Goal: Task Accomplishment & Management: Manage account settings

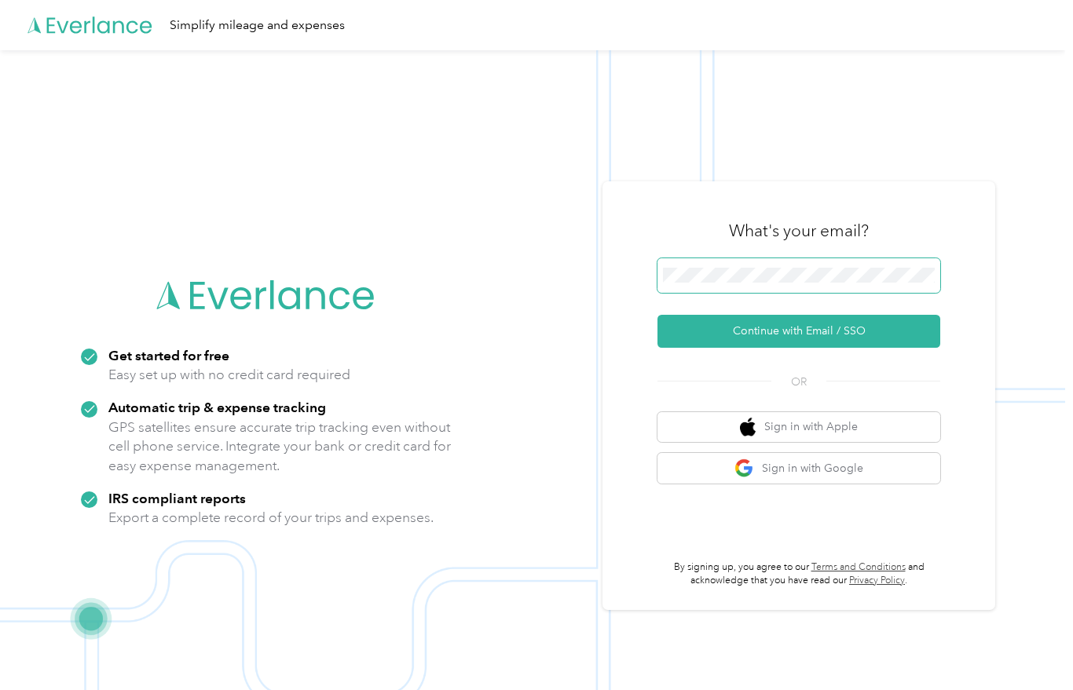
click at [804, 341] on button "Continue with Email / SSO" at bounding box center [798, 331] width 283 height 33
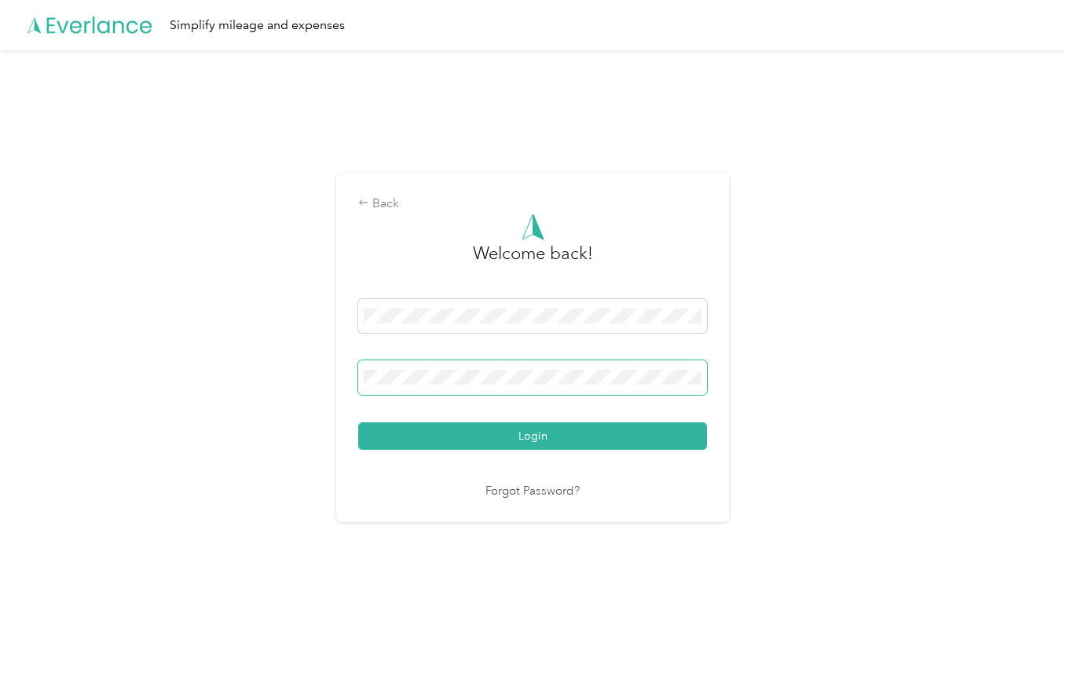
click at [419, 395] on span at bounding box center [532, 377] width 349 height 35
click at [536, 444] on button "Login" at bounding box center [532, 435] width 349 height 27
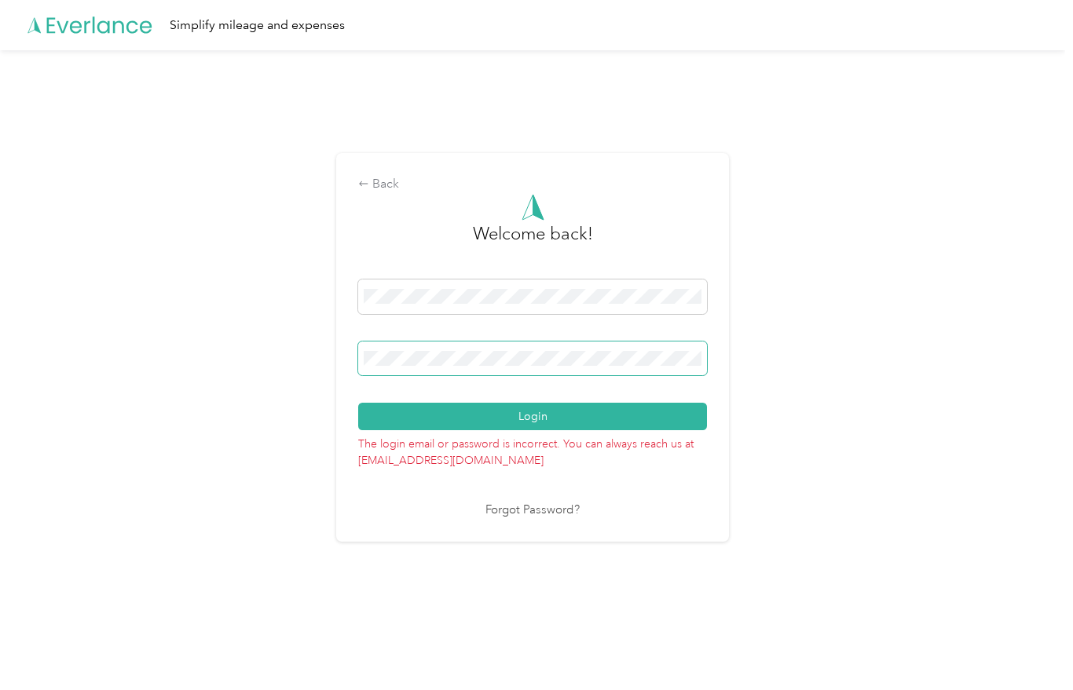
click at [536, 425] on button "Login" at bounding box center [532, 416] width 349 height 27
click at [470, 375] on span at bounding box center [532, 359] width 349 height 35
drag, startPoint x: 459, startPoint y: 375, endPoint x: 413, endPoint y: 375, distance: 45.6
click at [413, 375] on span at bounding box center [532, 359] width 349 height 35
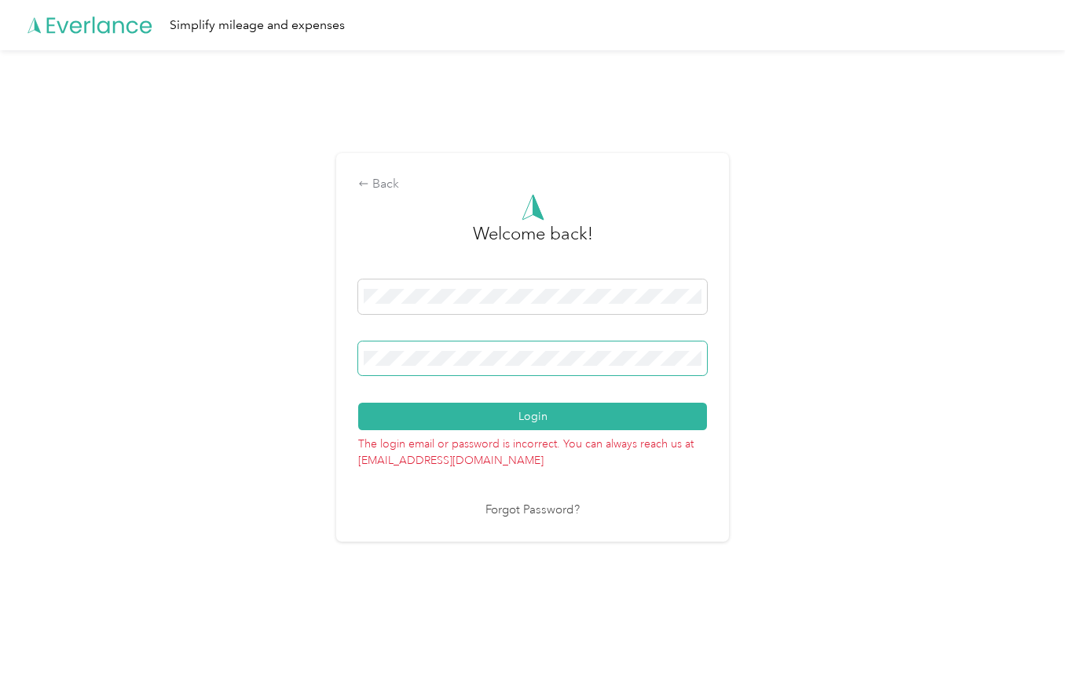
click at [409, 360] on span at bounding box center [532, 359] width 349 height 35
drag, startPoint x: 484, startPoint y: 357, endPoint x: 357, endPoint y: 337, distance: 128.8
click at [349, 357] on div "Back Welcome back! Login The login email or password is incorrect. You can alwa…" at bounding box center [532, 347] width 393 height 388
click at [270, 371] on div "Back Welcome back! Login The login email or password is incorrect. You can alwa…" at bounding box center [532, 354] width 1065 height 608
click at [536, 425] on button "Login" at bounding box center [532, 416] width 349 height 27
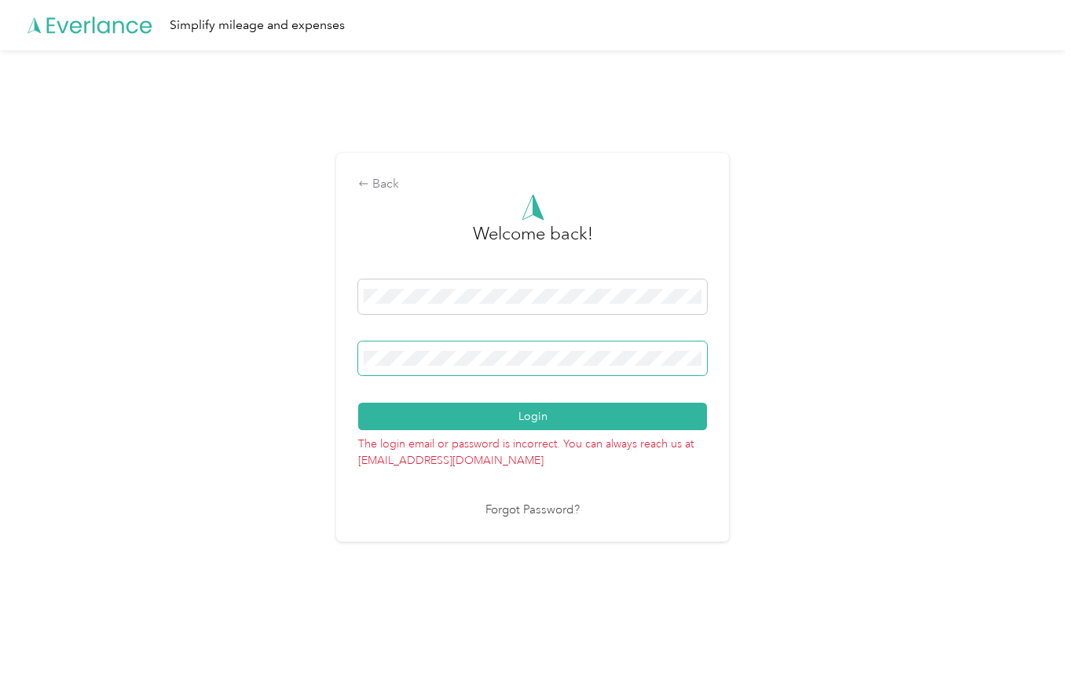
click at [181, 366] on div "Back Welcome back! Login The login email or password is incorrect. You can alwa…" at bounding box center [532, 354] width 1065 height 608
click at [536, 425] on button "Login" at bounding box center [532, 416] width 349 height 27
click at [536, 520] on link "Forgot Password?" at bounding box center [532, 511] width 94 height 18
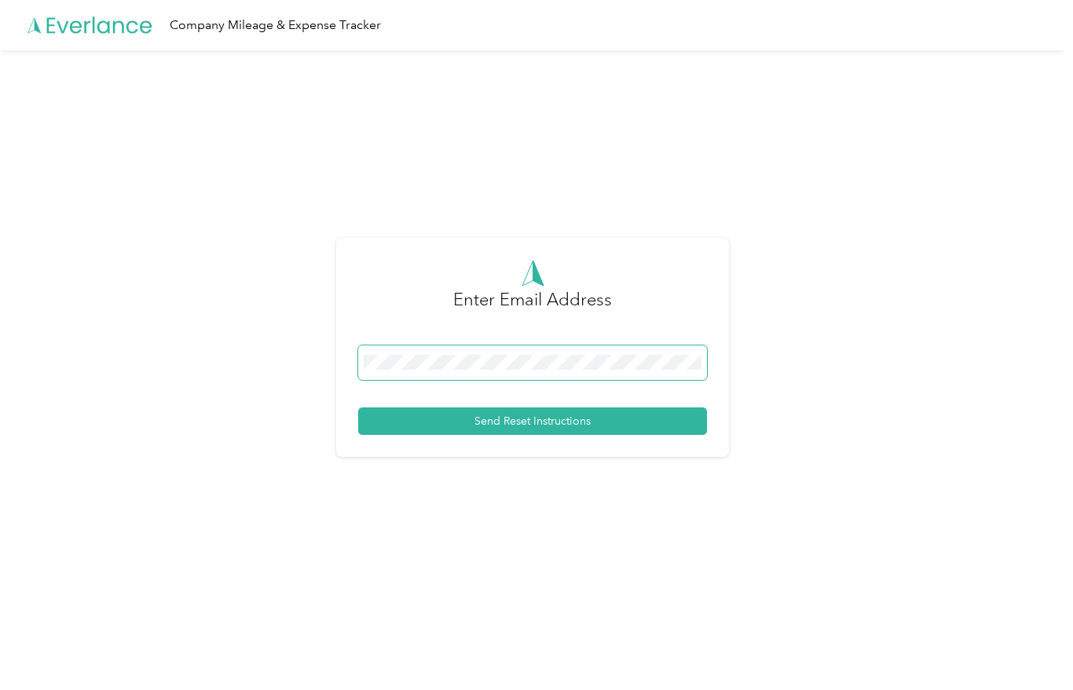
click at [430, 379] on span at bounding box center [532, 363] width 349 height 35
click at [536, 430] on button "Send Reset Instructions" at bounding box center [532, 421] width 349 height 27
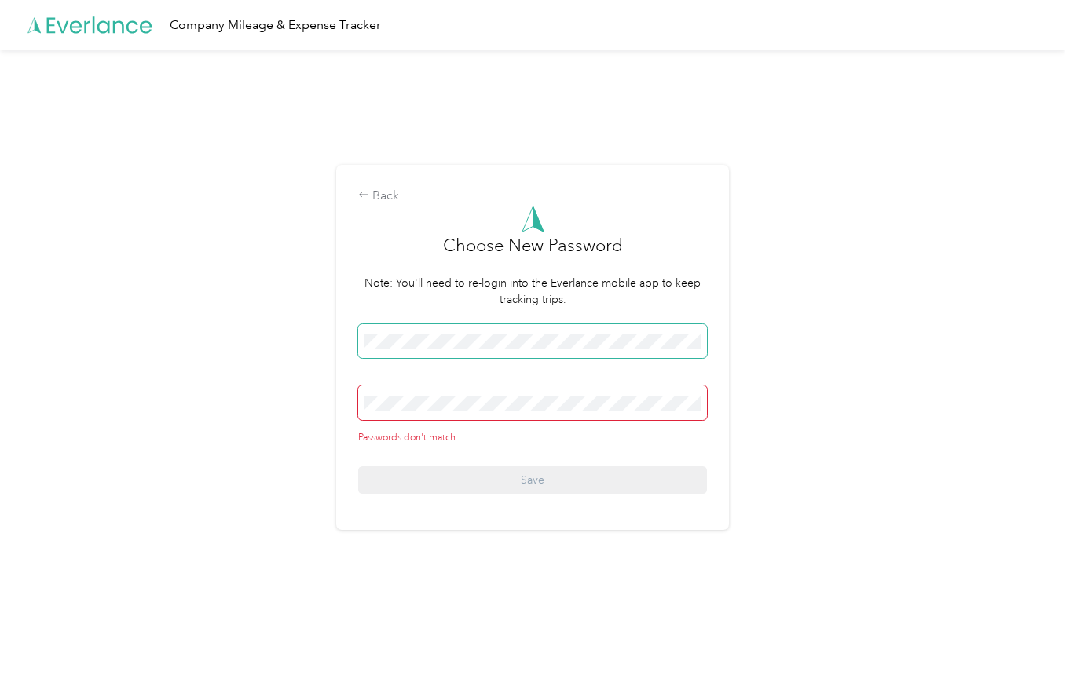
click at [464, 339] on span at bounding box center [532, 341] width 349 height 35
click at [163, 331] on div "Back Choose New Password Note: You'll need to re-login into the Everlance mobil…" at bounding box center [532, 354] width 1065 height 608
click at [313, 349] on div "Back Choose New Password Note: You'll need to re-login into the Everlance mobil…" at bounding box center [532, 354] width 1065 height 608
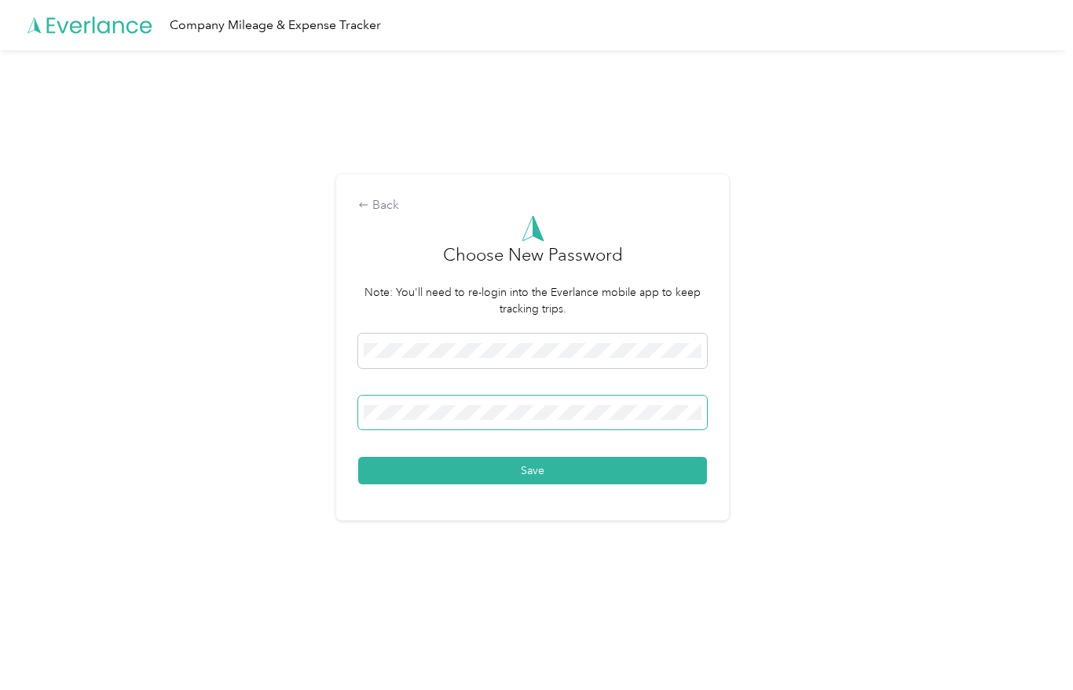
click at [536, 479] on button "Save" at bounding box center [532, 470] width 349 height 27
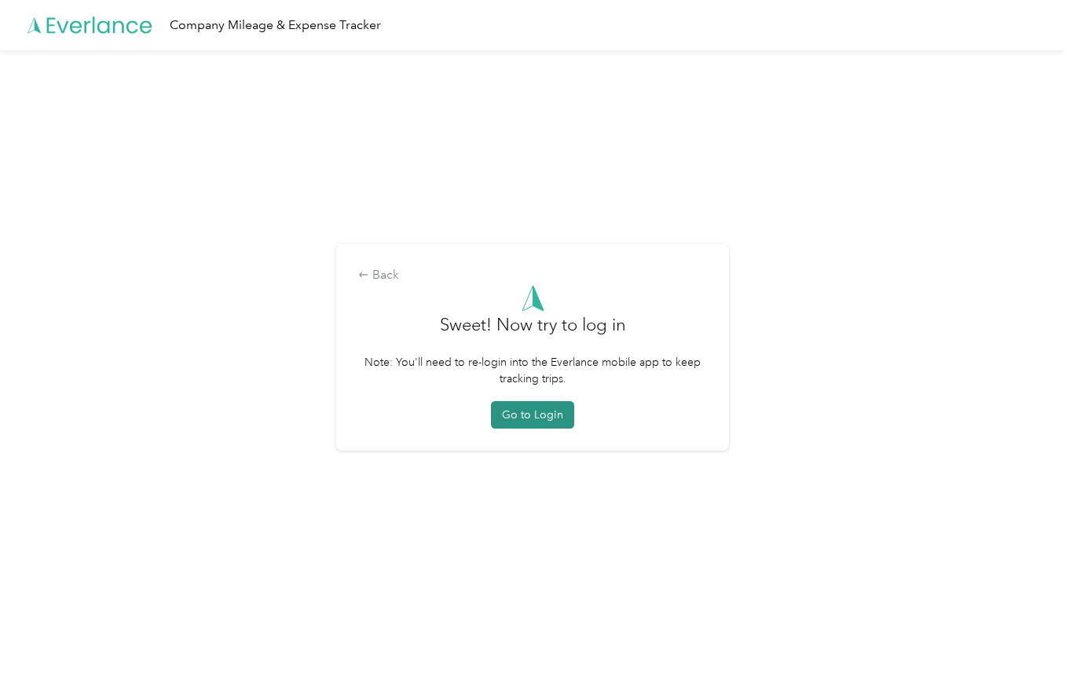
click at [524, 424] on button "Go to Login" at bounding box center [532, 414] width 83 height 27
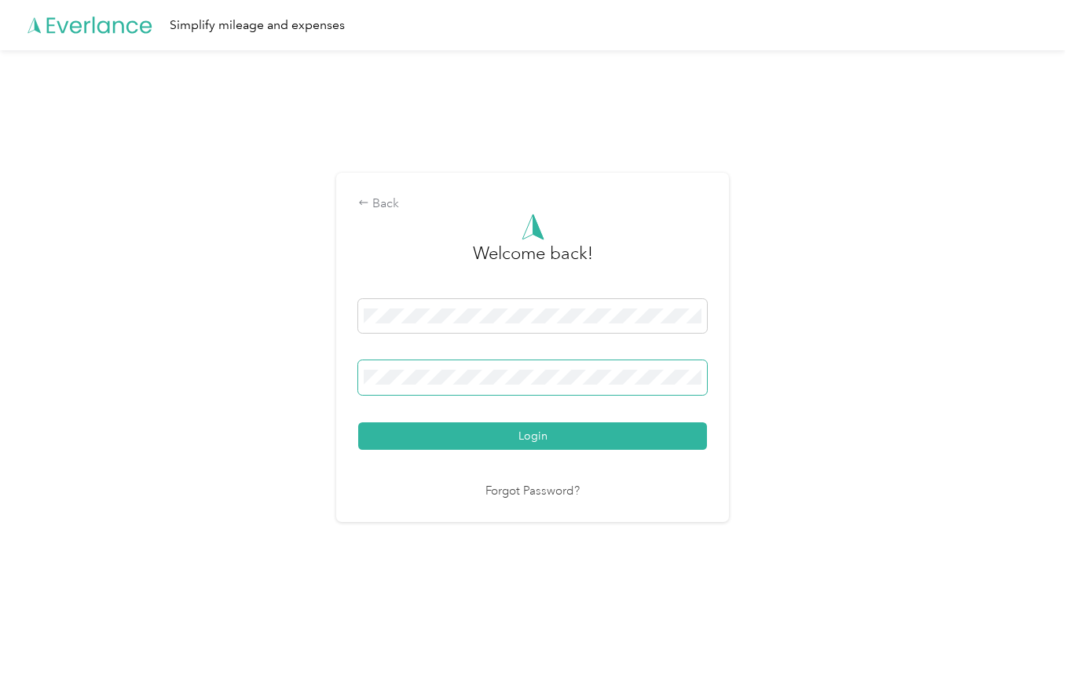
click at [536, 444] on button "Login" at bounding box center [532, 435] width 349 height 27
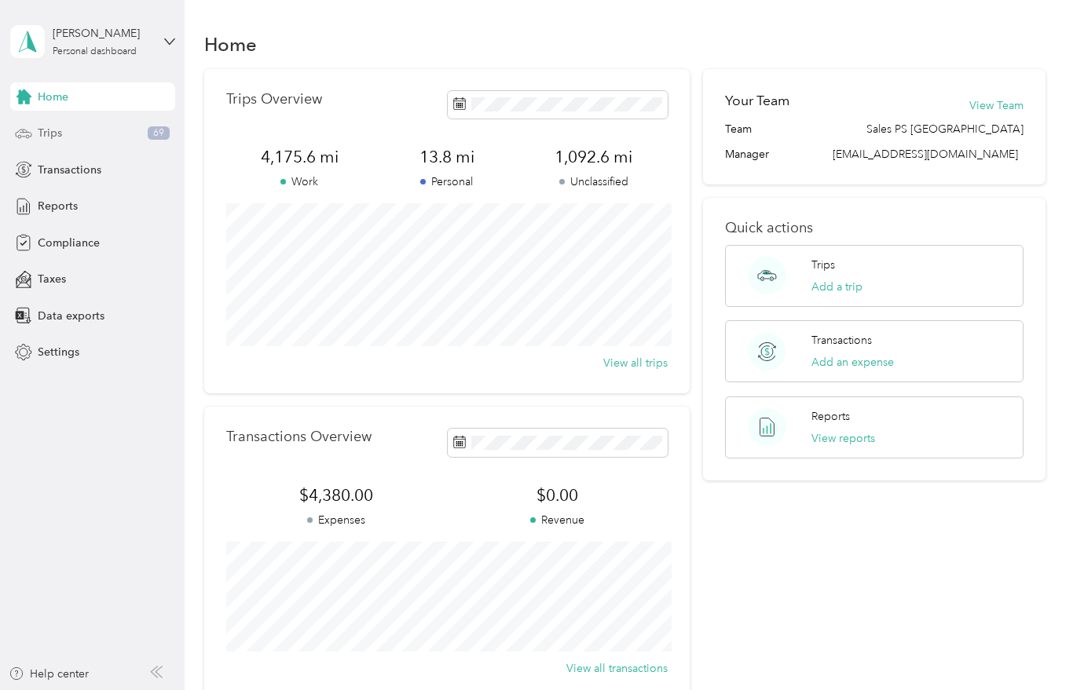
click at [54, 136] on span "Trips" at bounding box center [50, 133] width 24 height 16
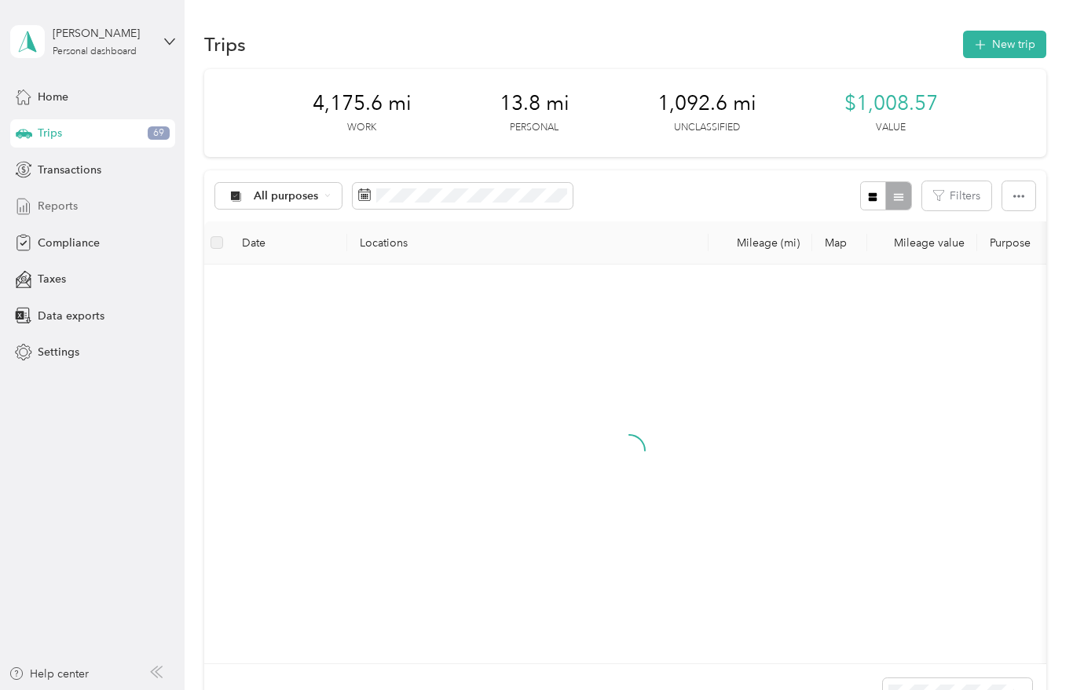
click at [53, 202] on span "Reports" at bounding box center [58, 206] width 40 height 16
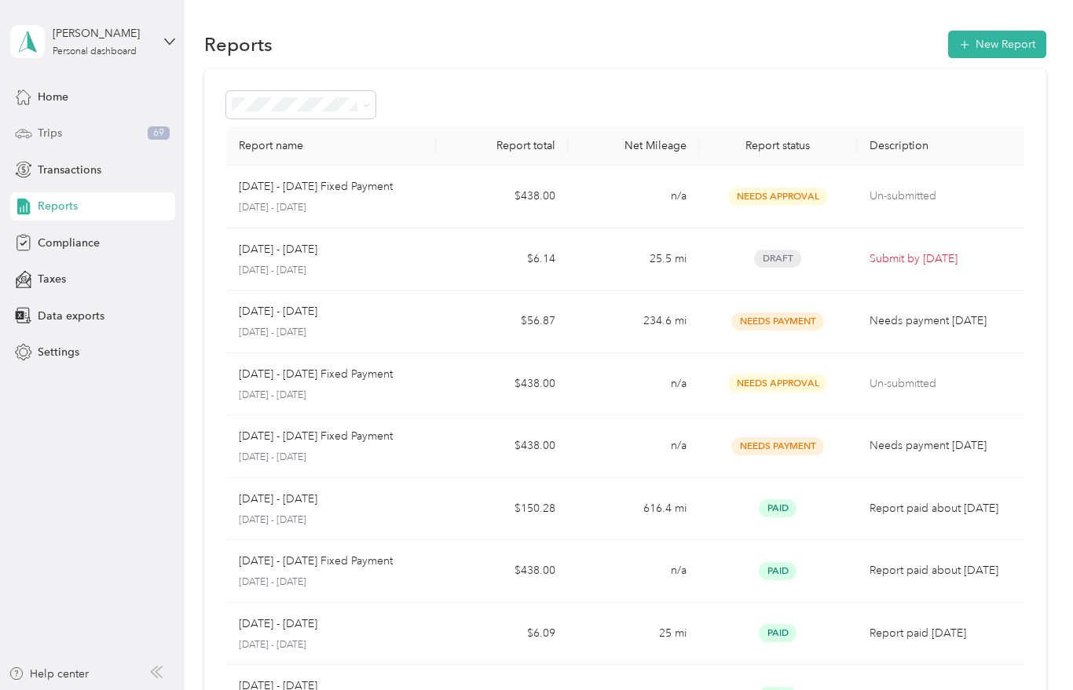
click at [50, 145] on div "Trips 69" at bounding box center [92, 133] width 165 height 28
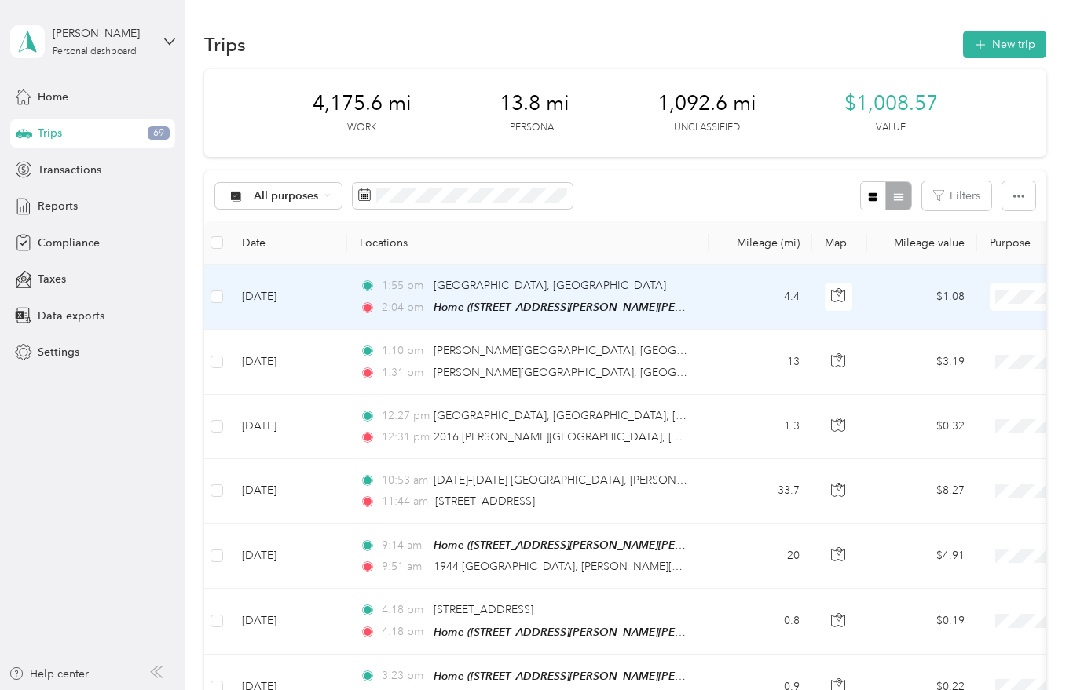
click at [938, 331] on ol "Buckeye Power Sales Personal" at bounding box center [975, 329] width 195 height 55
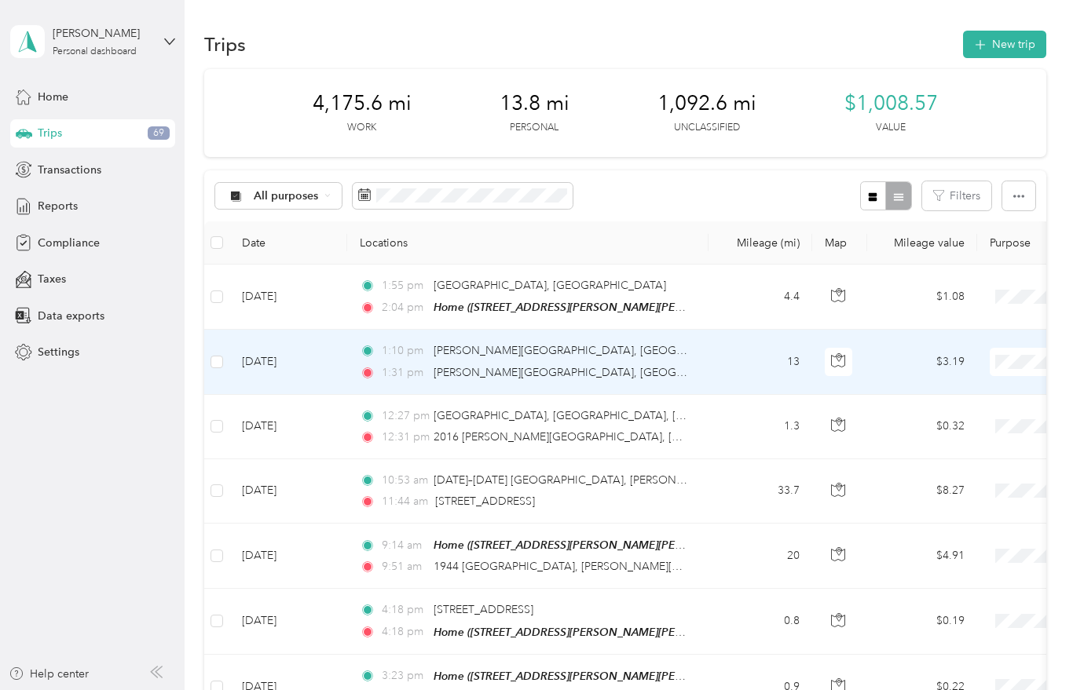
scroll to position [20, 0]
click at [209, 347] on td at bounding box center [216, 362] width 25 height 64
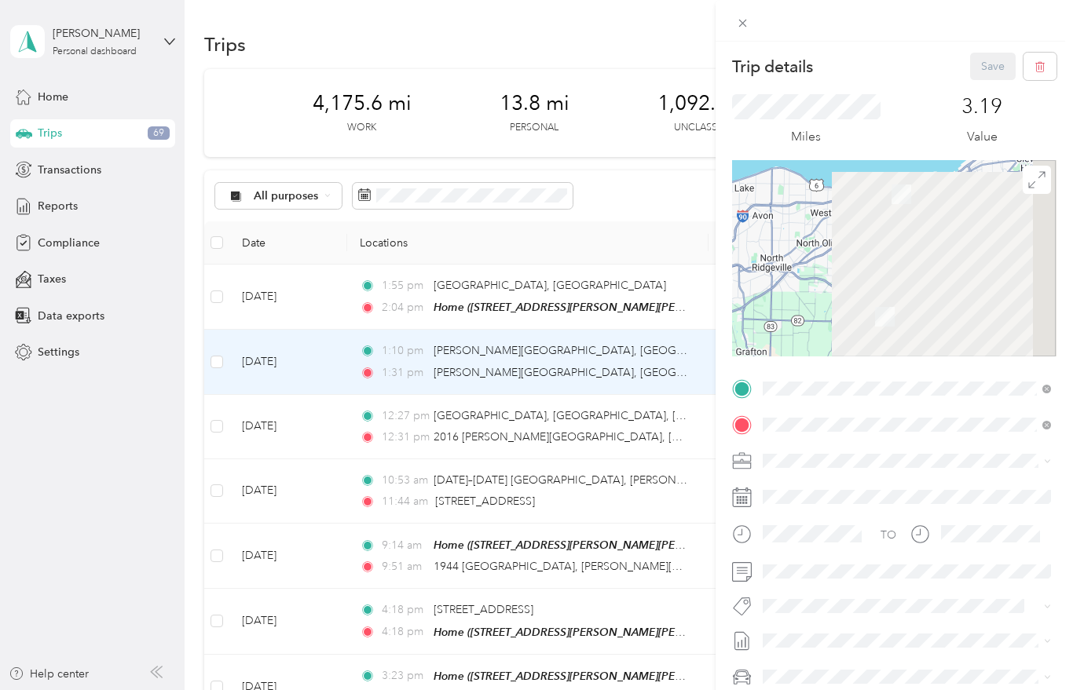
click at [218, 342] on div "Trip details Save This trip cannot be edited because it is either under review,…" at bounding box center [536, 345] width 1073 height 690
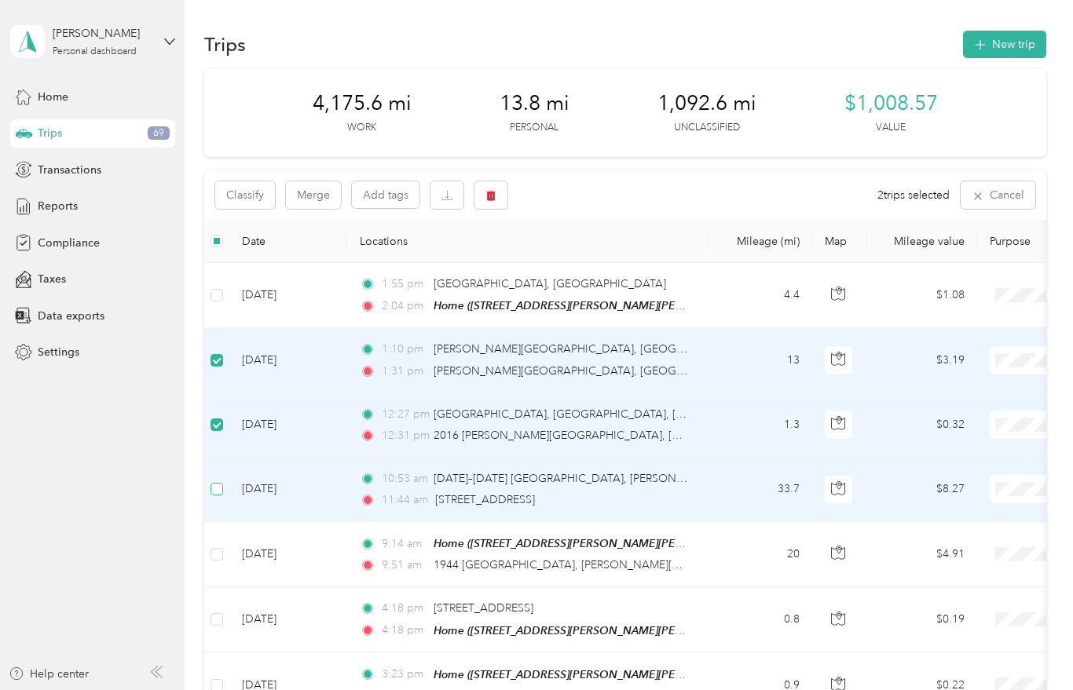
click at [210, 483] on span at bounding box center [216, 489] width 13 height 13
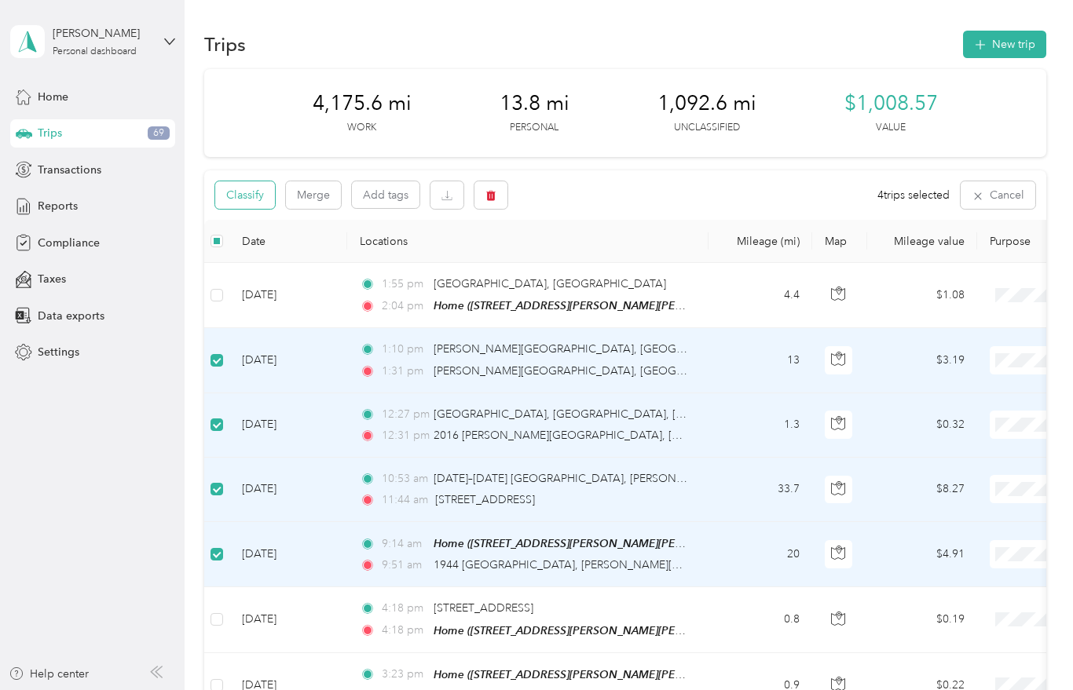
click at [249, 200] on button "Classify" at bounding box center [245, 194] width 60 height 27
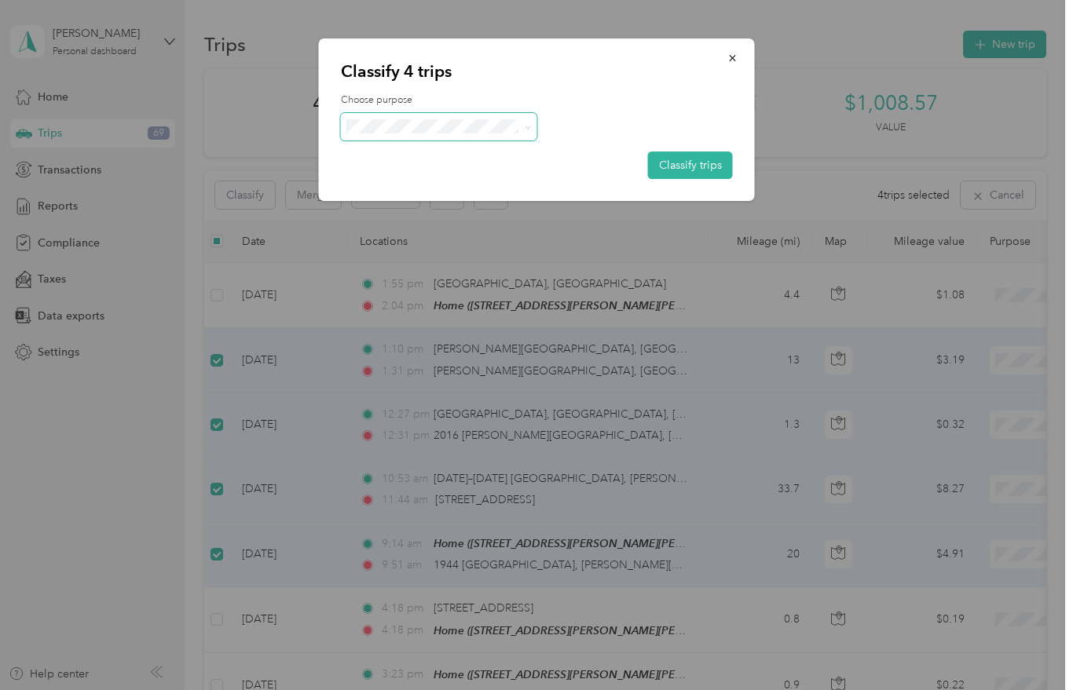
click at [405, 136] on span at bounding box center [439, 126] width 196 height 27
click at [373, 155] on span "Buckeye Power Sales" at bounding box center [439, 155] width 174 height 16
click at [673, 165] on button "Classify trips" at bounding box center [690, 165] width 85 height 27
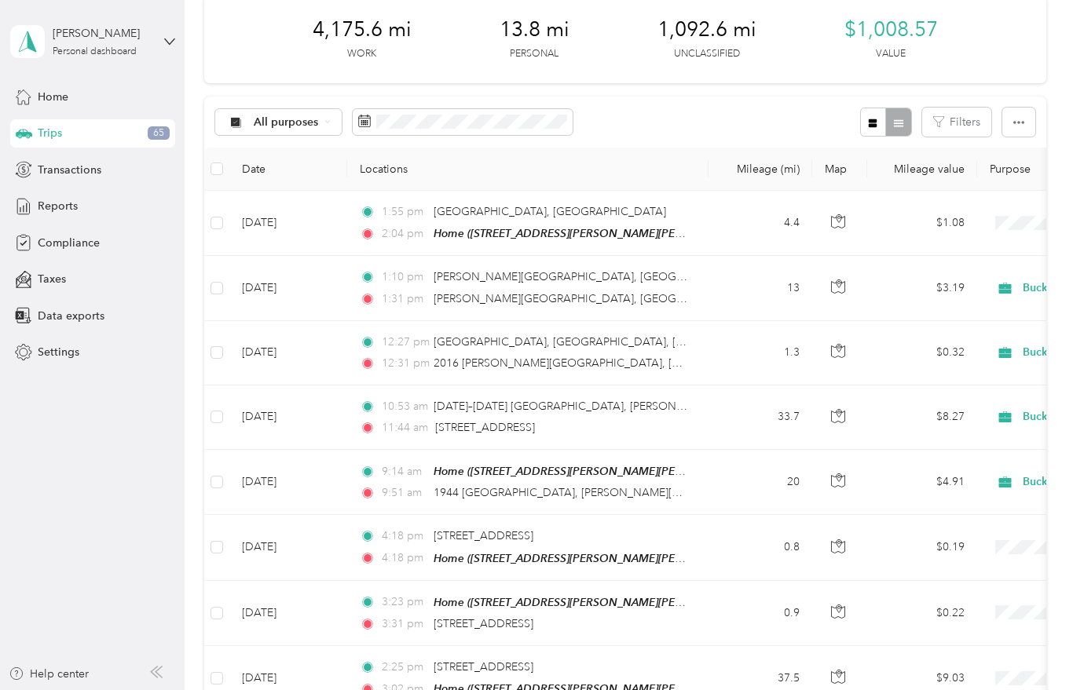
scroll to position [70, 0]
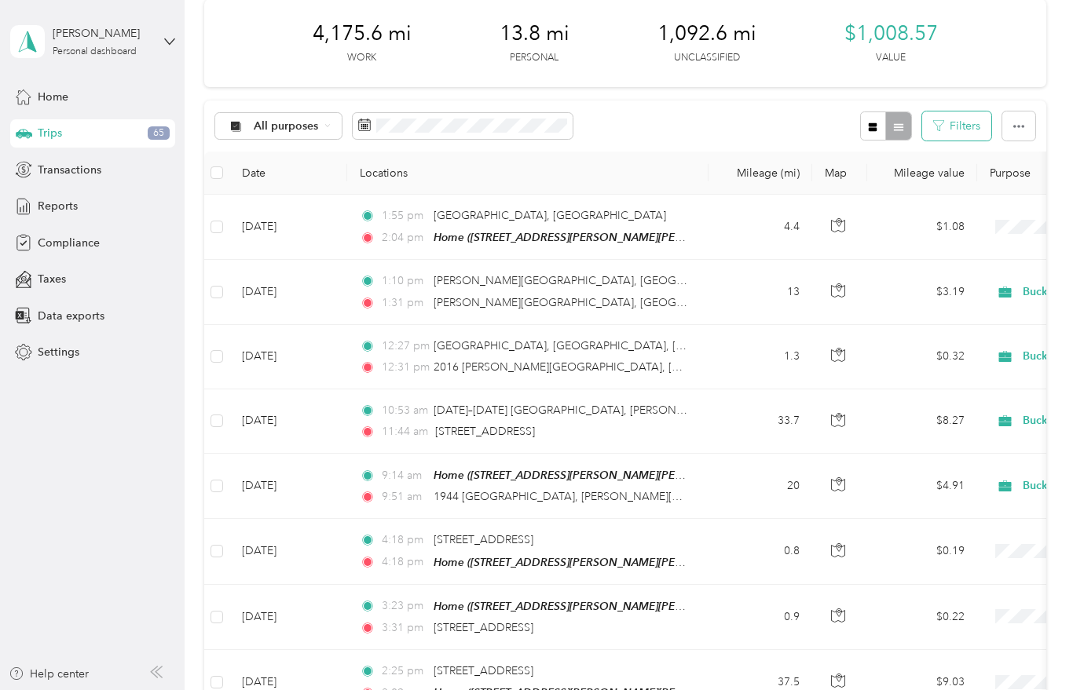
click at [977, 138] on button "Filters" at bounding box center [956, 126] width 69 height 29
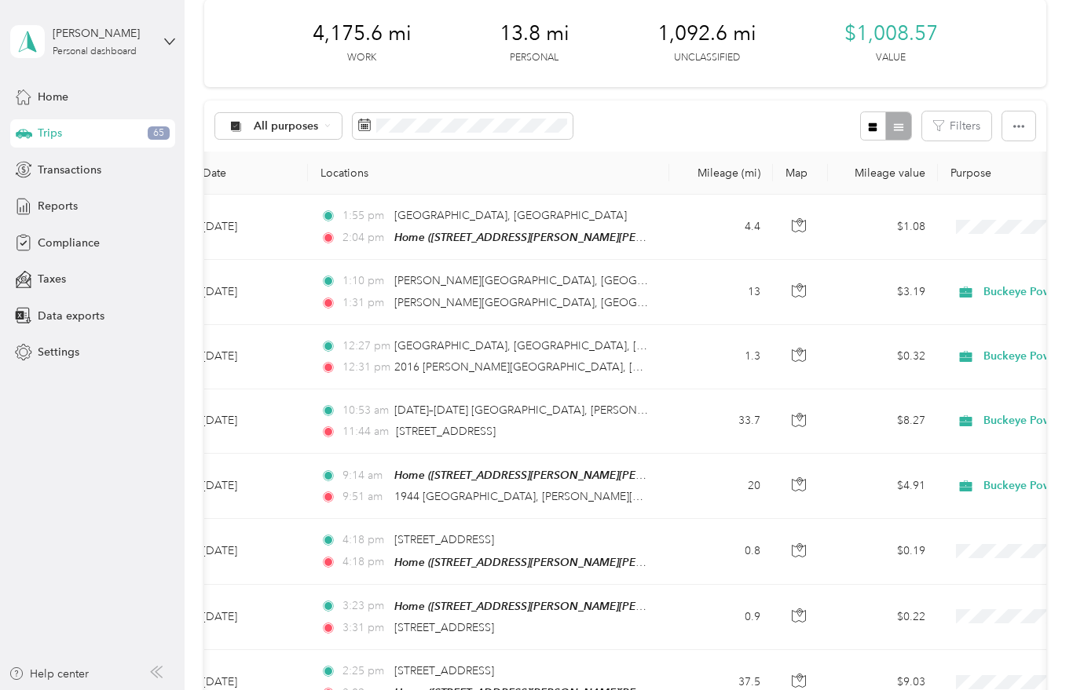
scroll to position [0, 40]
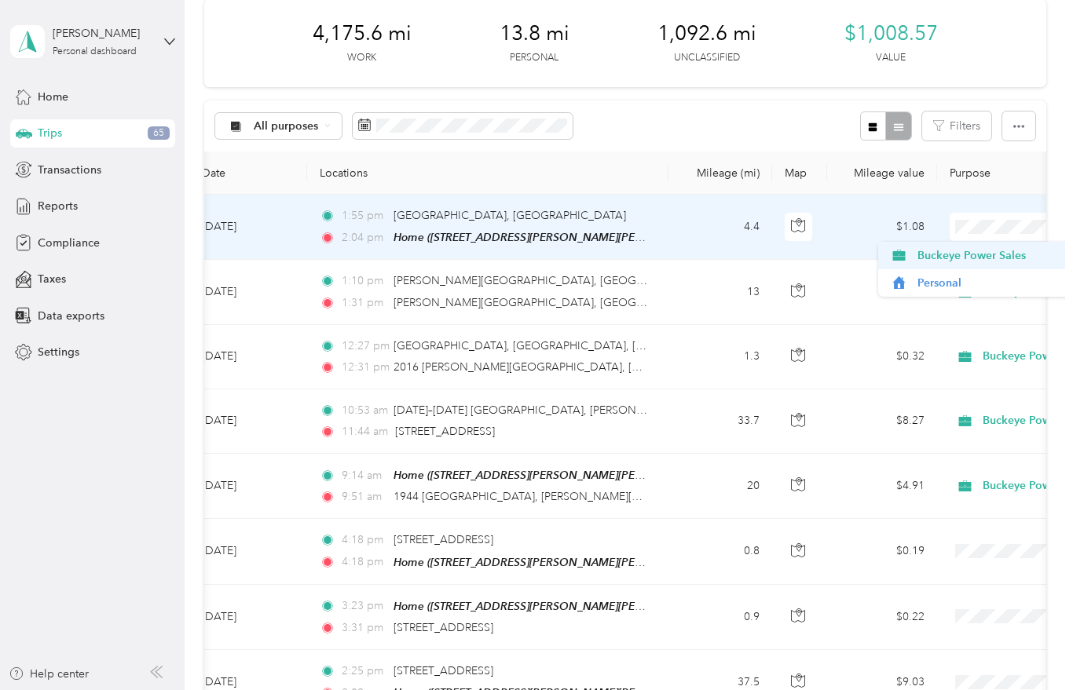
click at [980, 262] on span "Buckeye Power Sales" at bounding box center [989, 255] width 145 height 16
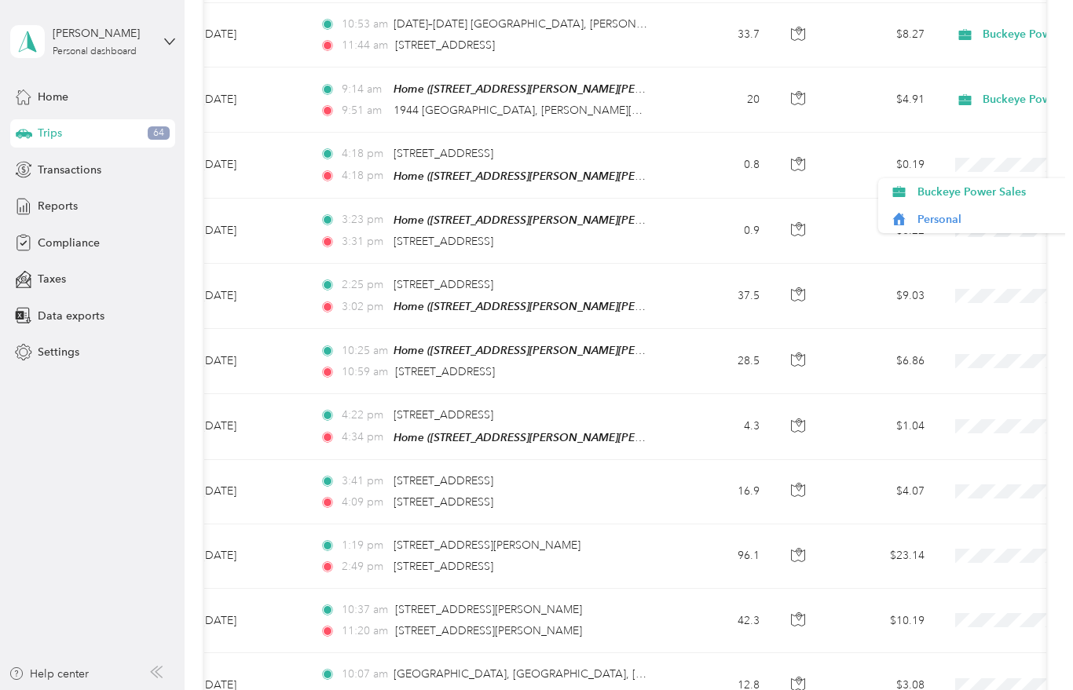
scroll to position [455, 0]
click at [983, 194] on span "Buckeye Power Sales" at bounding box center [989, 193] width 145 height 16
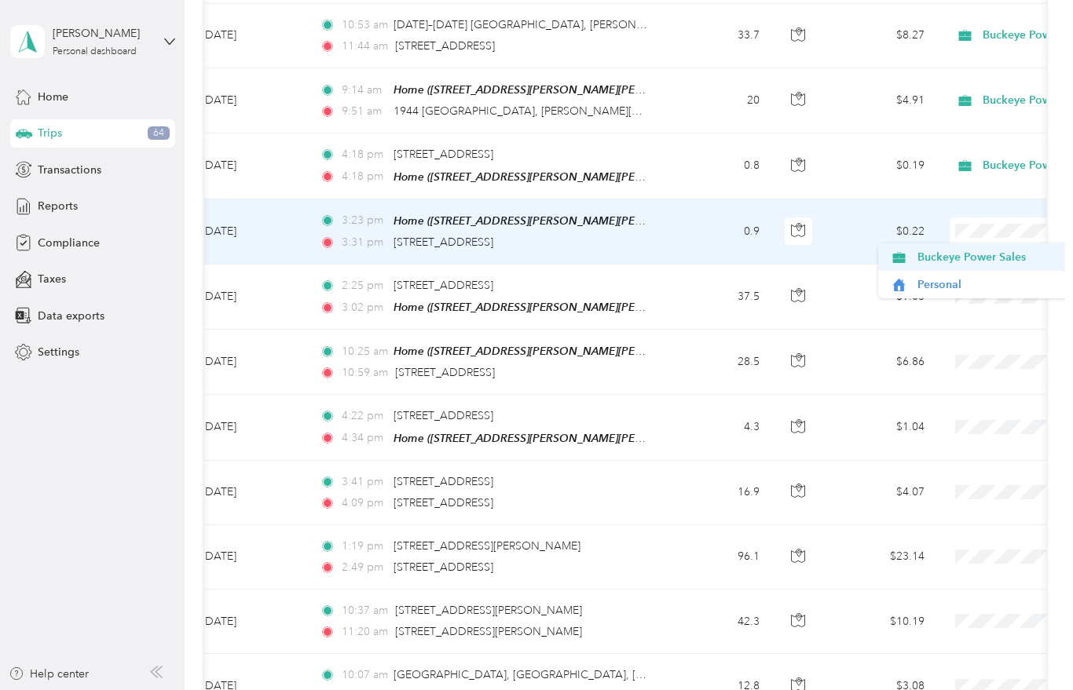
click at [989, 258] on span "Buckeye Power Sales" at bounding box center [989, 257] width 145 height 16
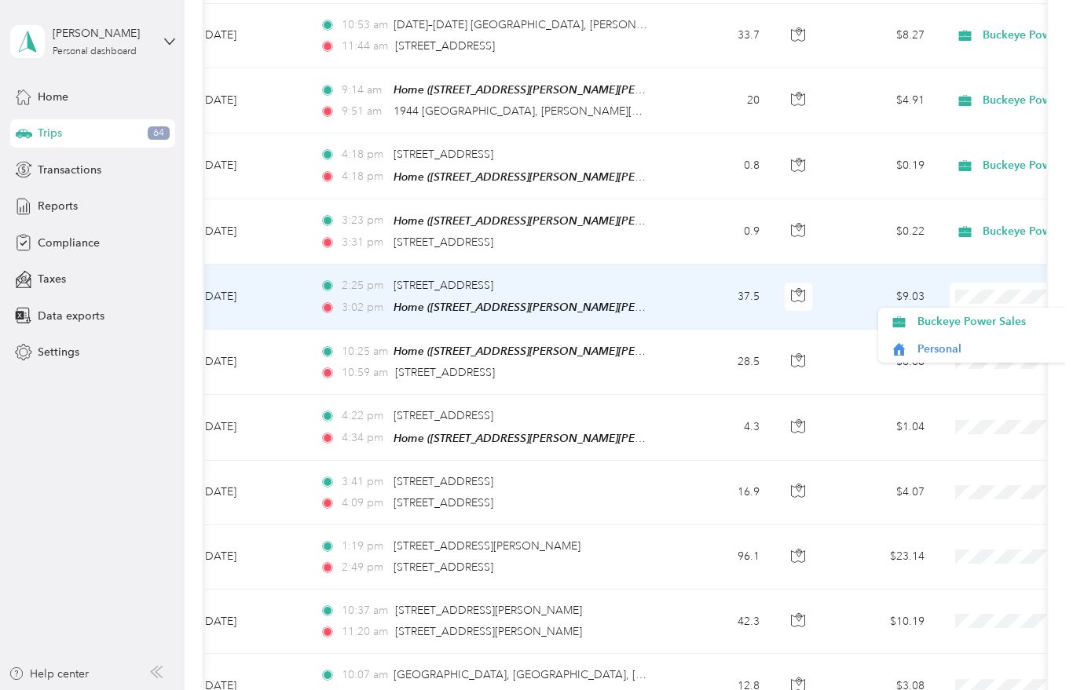
click at [829, 300] on td "$9.03" at bounding box center [882, 297] width 110 height 65
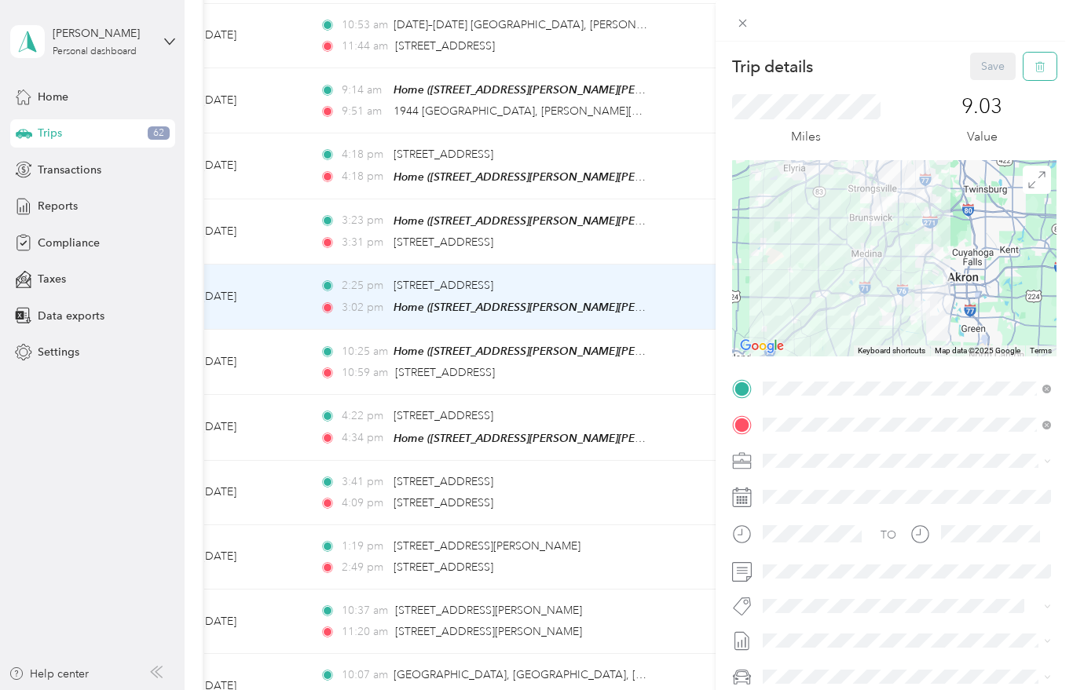
click at [1038, 73] on span "button" at bounding box center [1039, 66] width 11 height 13
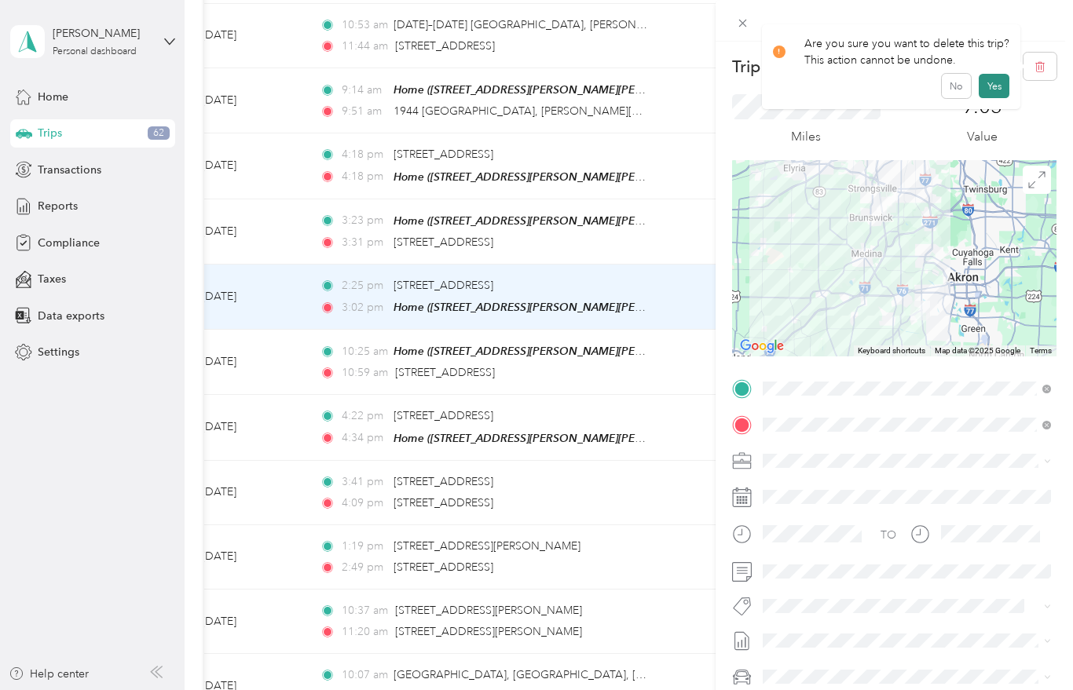
click at [992, 91] on button "Yes" at bounding box center [994, 86] width 31 height 25
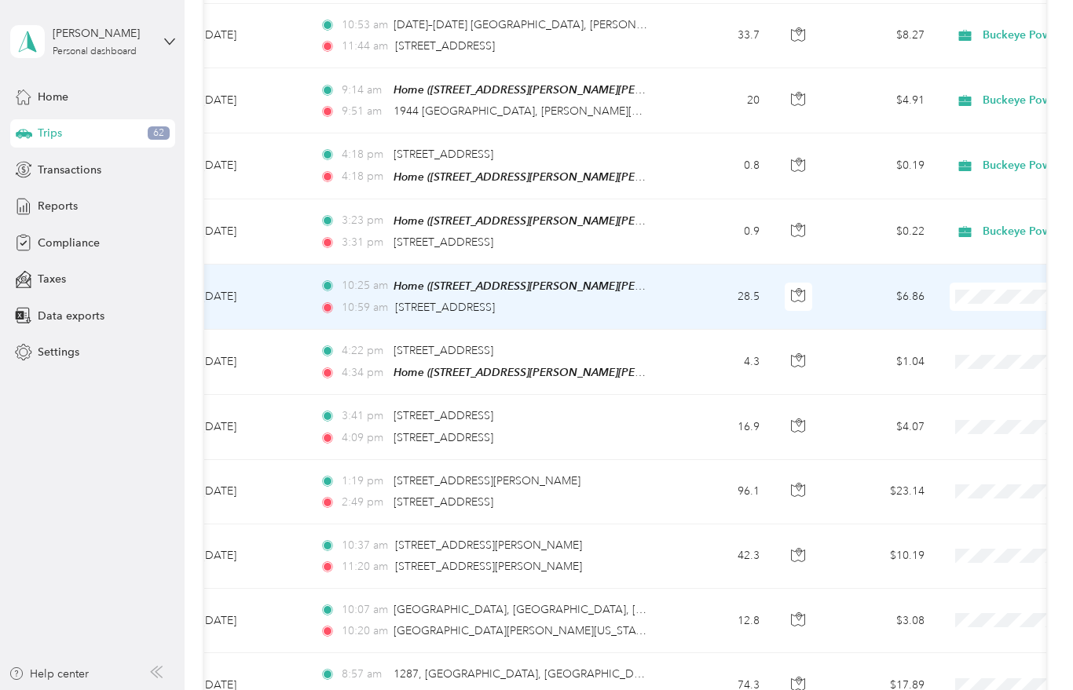
click at [702, 298] on td "28.5" at bounding box center [720, 297] width 104 height 65
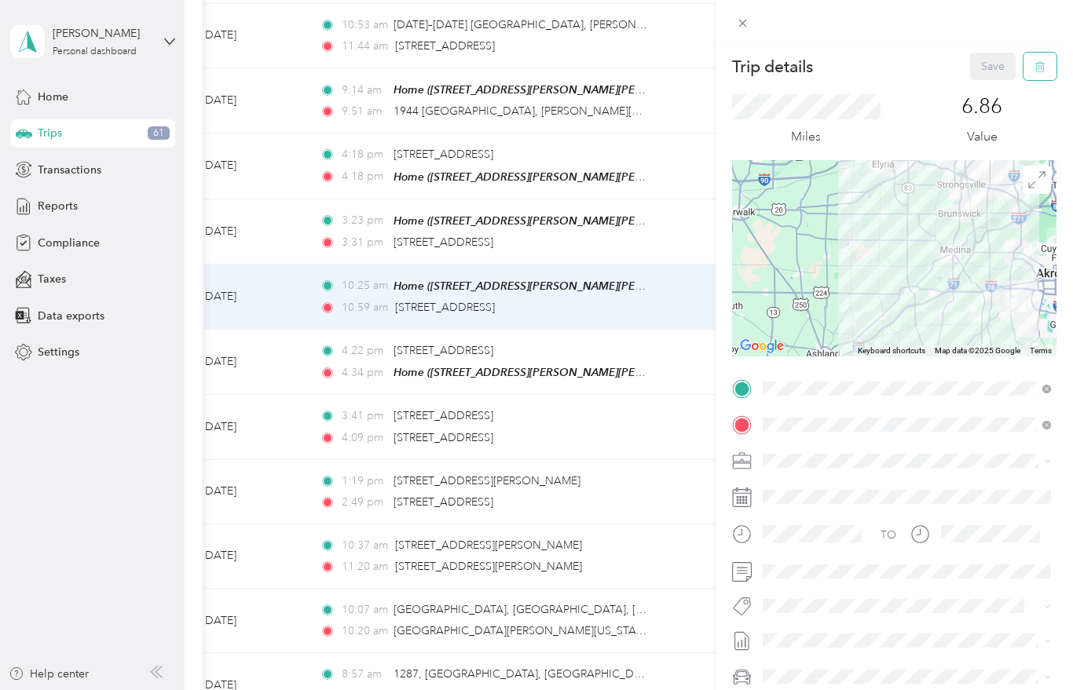
click at [1040, 64] on icon "button" at bounding box center [1039, 66] width 11 height 11
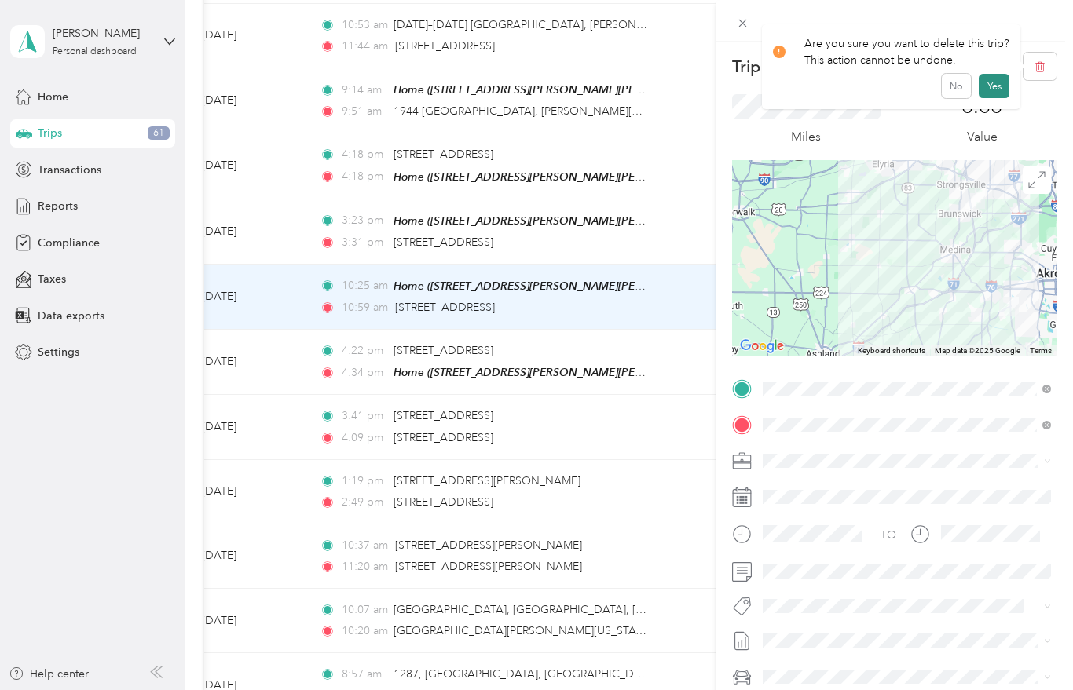
click at [991, 90] on button "Yes" at bounding box center [994, 86] width 31 height 25
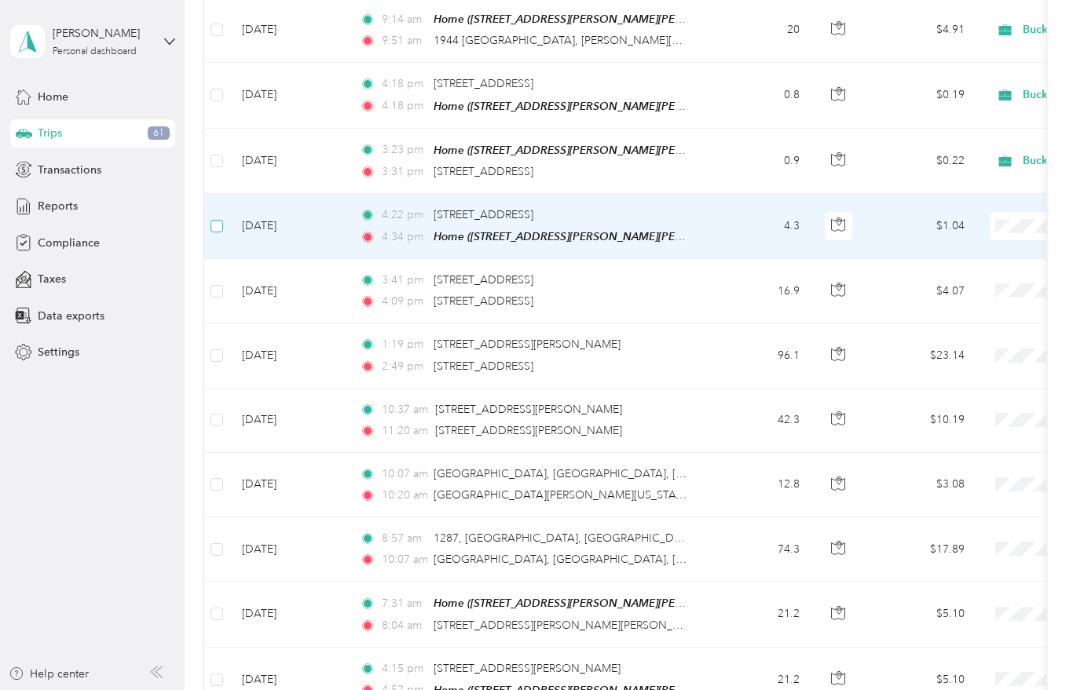
click at [211, 229] on label at bounding box center [216, 226] width 13 height 17
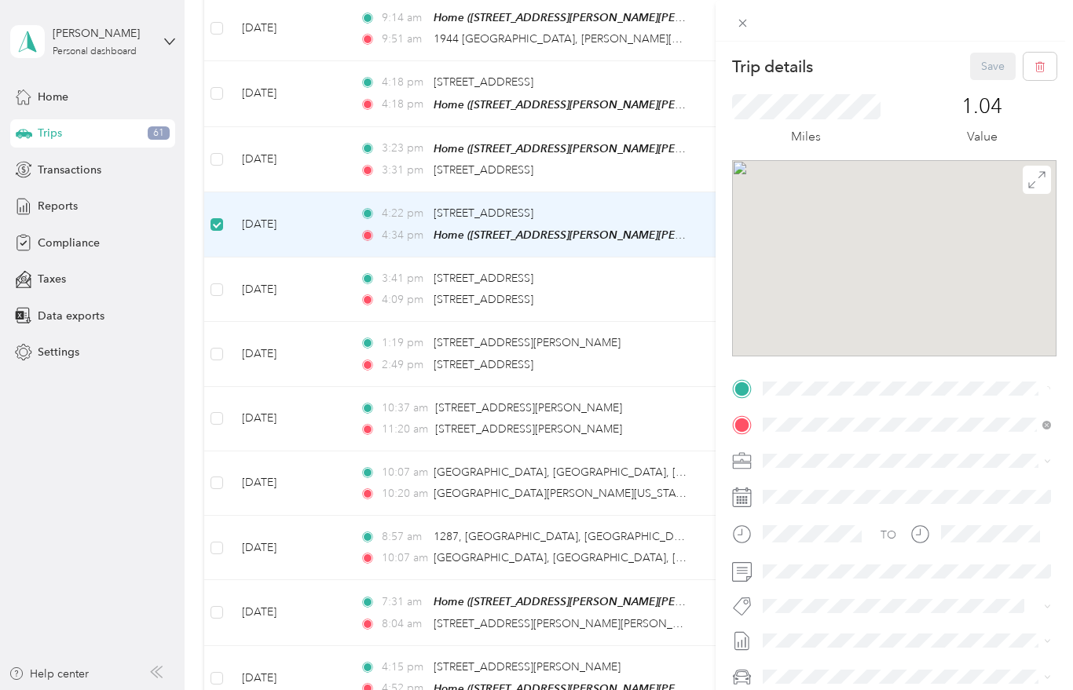
click at [214, 288] on div "Trip details Save This trip cannot be edited because it is either under review,…" at bounding box center [536, 345] width 1073 height 690
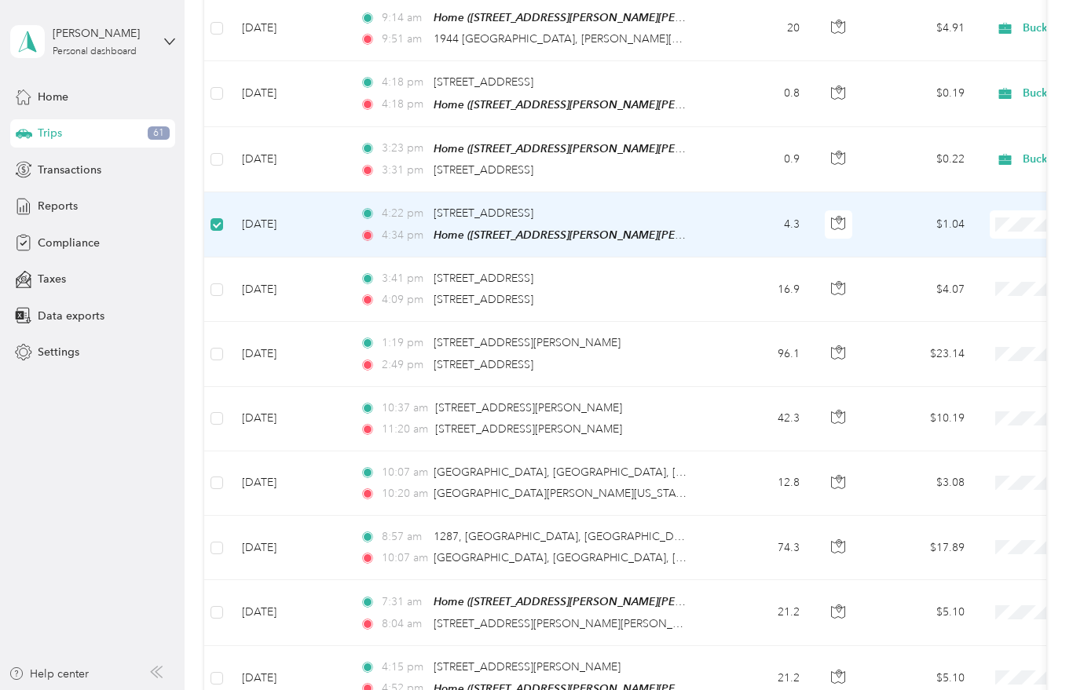
click at [210, 296] on td at bounding box center [216, 290] width 25 height 64
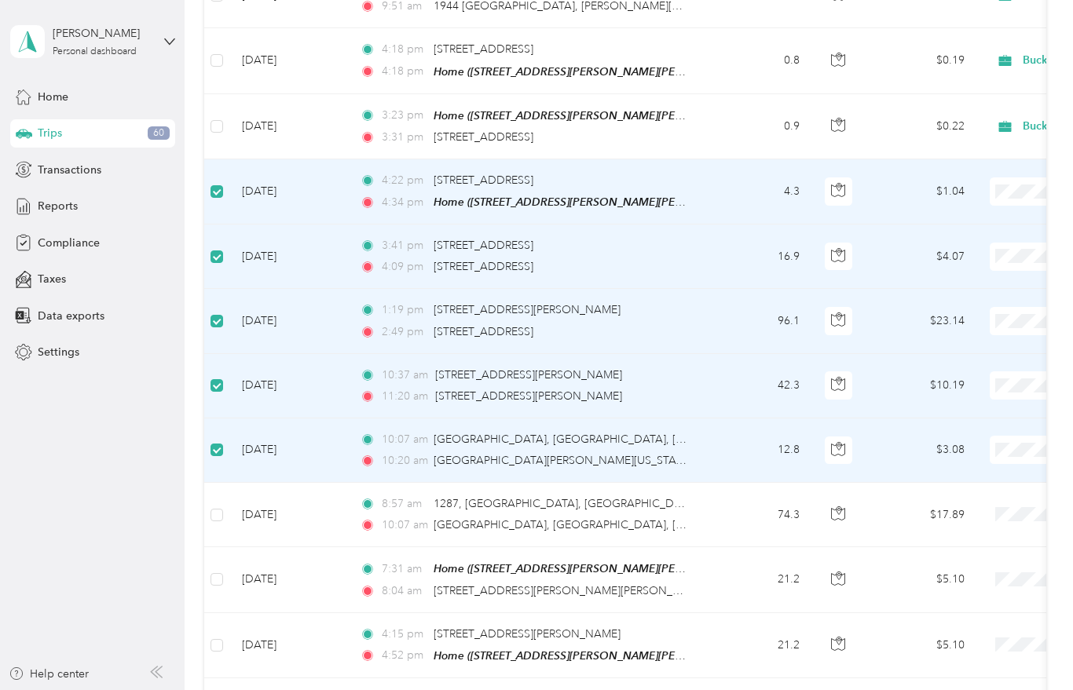
scroll to position [560, 0]
click at [995, 219] on span "Buckeye Power Sales" at bounding box center [989, 215] width 145 height 16
click at [997, 243] on span at bounding box center [1086, 256] width 195 height 28
click at [925, 282] on span "Buckeye Power Sales" at bounding box center [989, 281] width 145 height 16
click at [935, 284] on li "Buckeye Power Sales" at bounding box center [975, 280] width 195 height 27
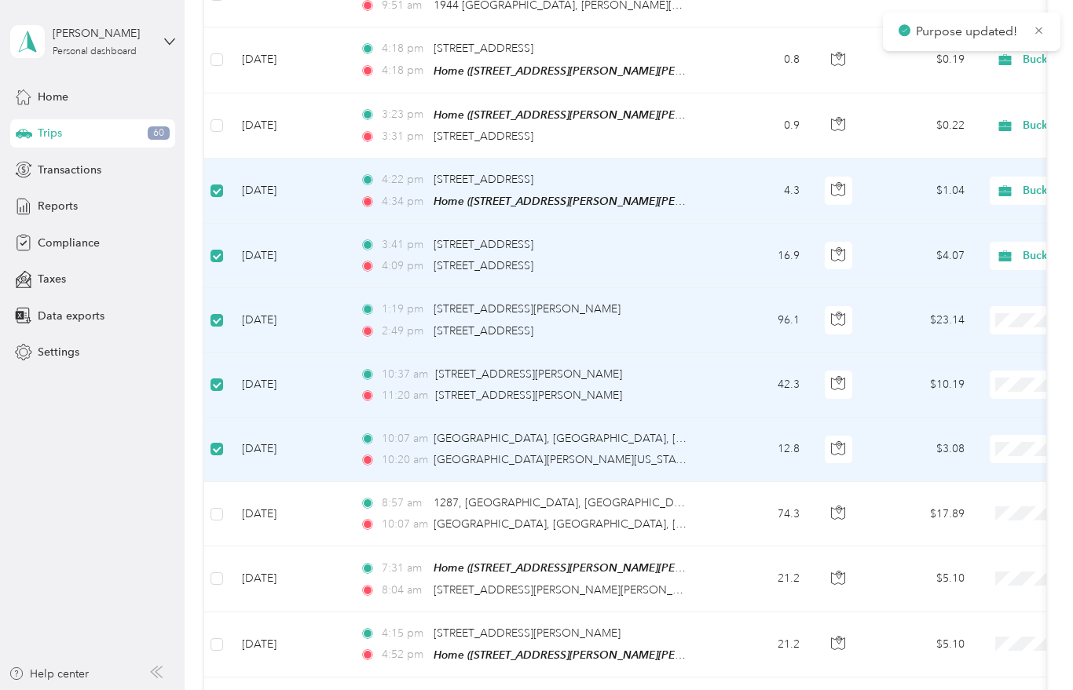
click at [932, 351] on li "Buckeye Power Sales" at bounding box center [975, 344] width 195 height 27
click at [965, 351] on li "Buckeye Power Sales" at bounding box center [975, 344] width 195 height 27
click at [1024, 371] on span at bounding box center [1086, 385] width 195 height 28
click at [971, 415] on span "Buckeye Power Sales" at bounding box center [989, 409] width 145 height 16
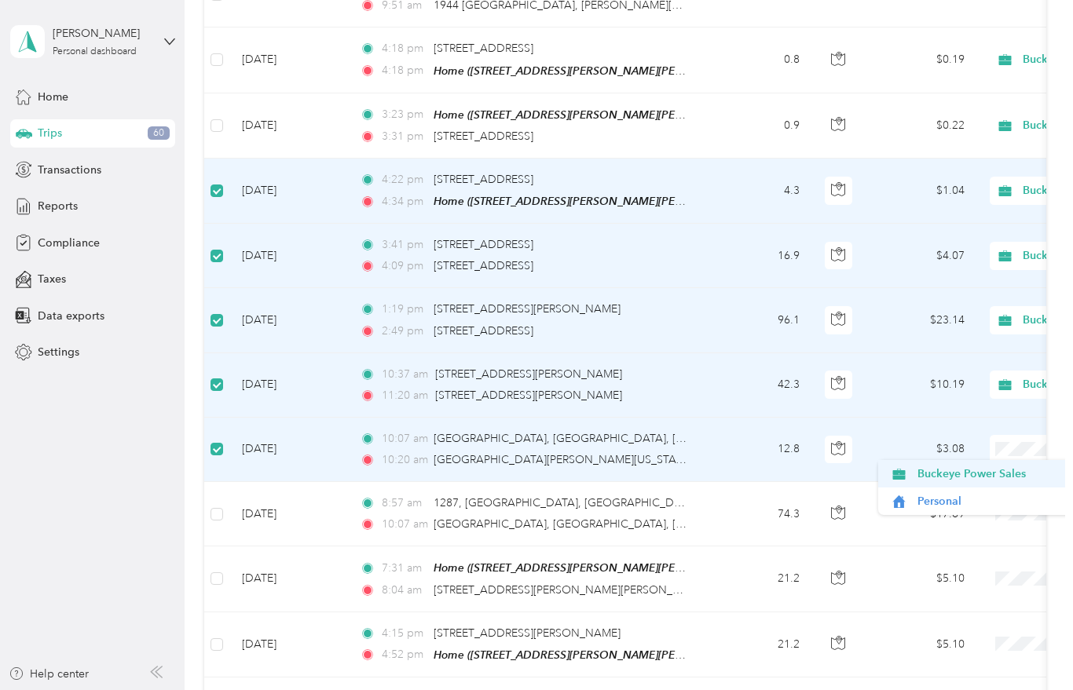
click at [978, 466] on span "Buckeye Power Sales" at bounding box center [989, 474] width 145 height 16
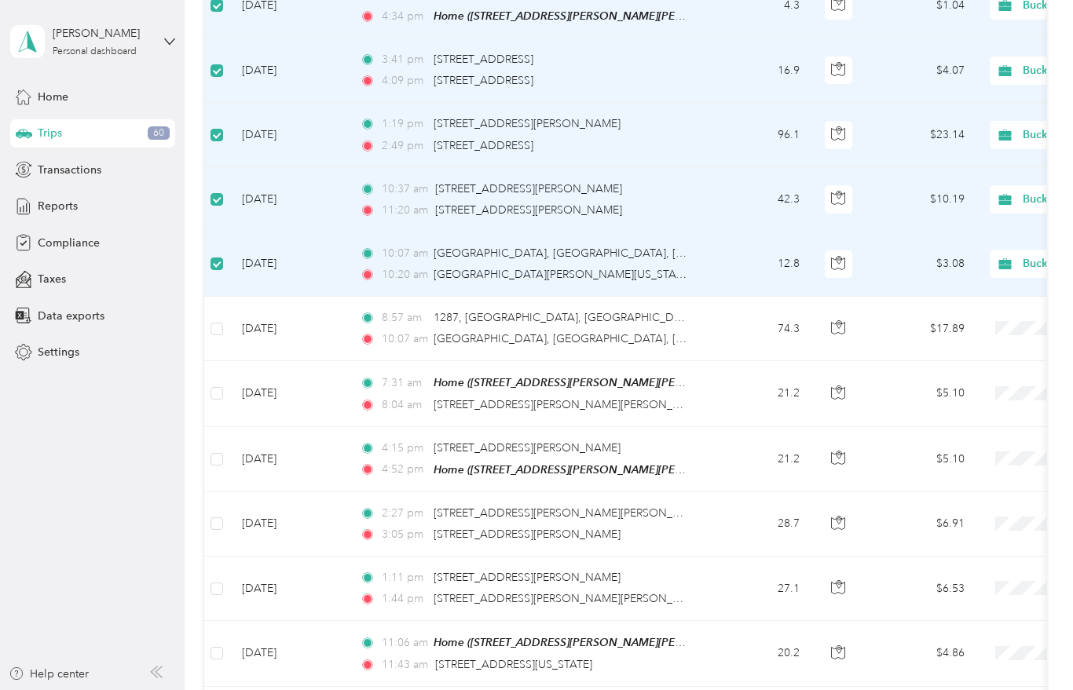
scroll to position [747, 0]
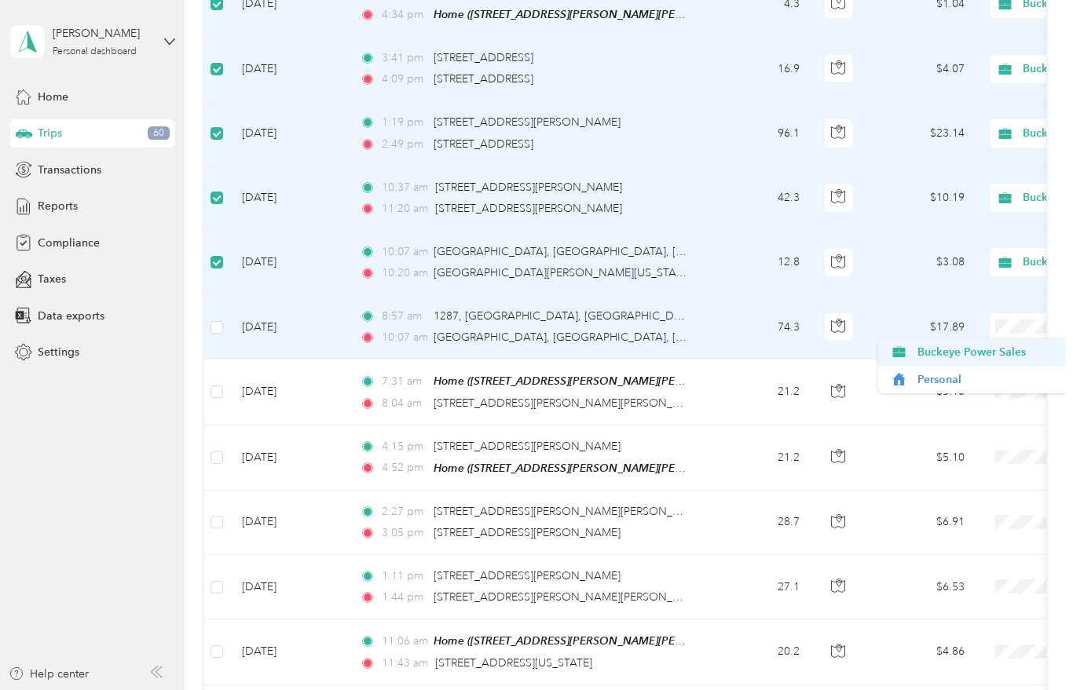
click at [982, 344] on span "Buckeye Power Sales" at bounding box center [989, 352] width 145 height 16
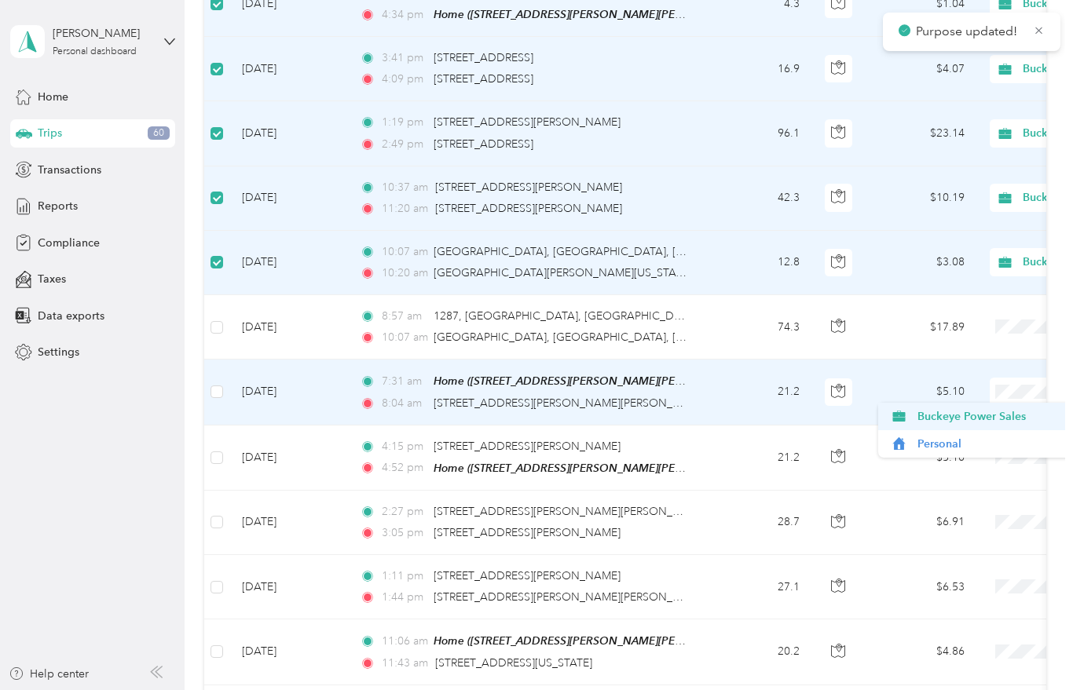
click at [993, 408] on span "Buckeye Power Sales" at bounding box center [989, 416] width 145 height 16
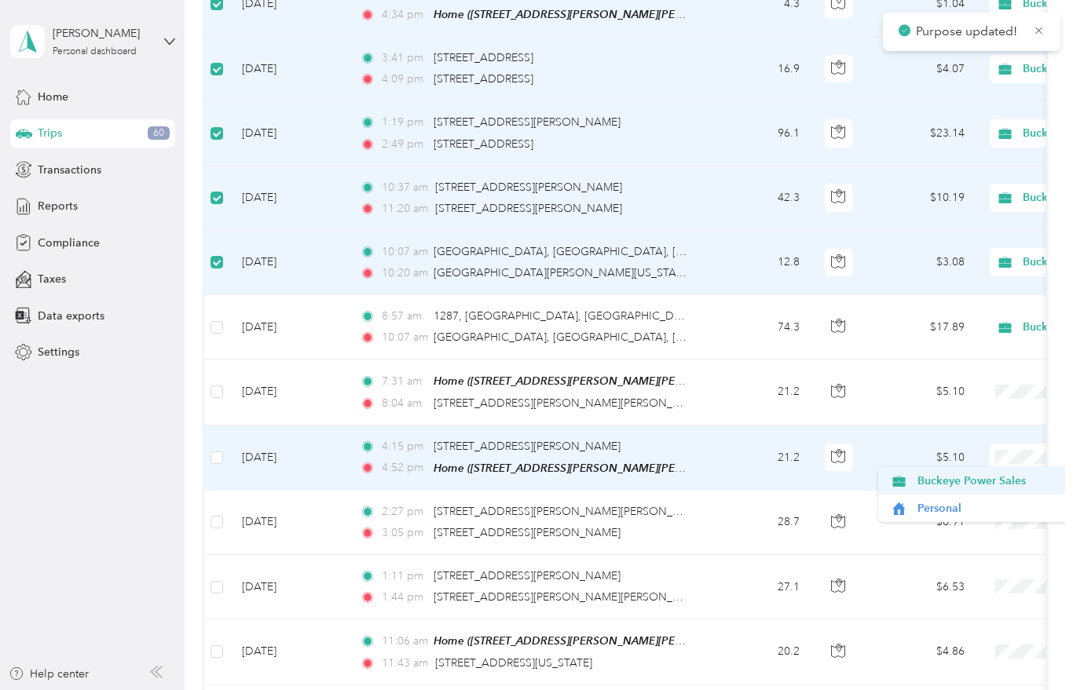
click at [997, 473] on span "Buckeye Power Sales" at bounding box center [989, 481] width 145 height 16
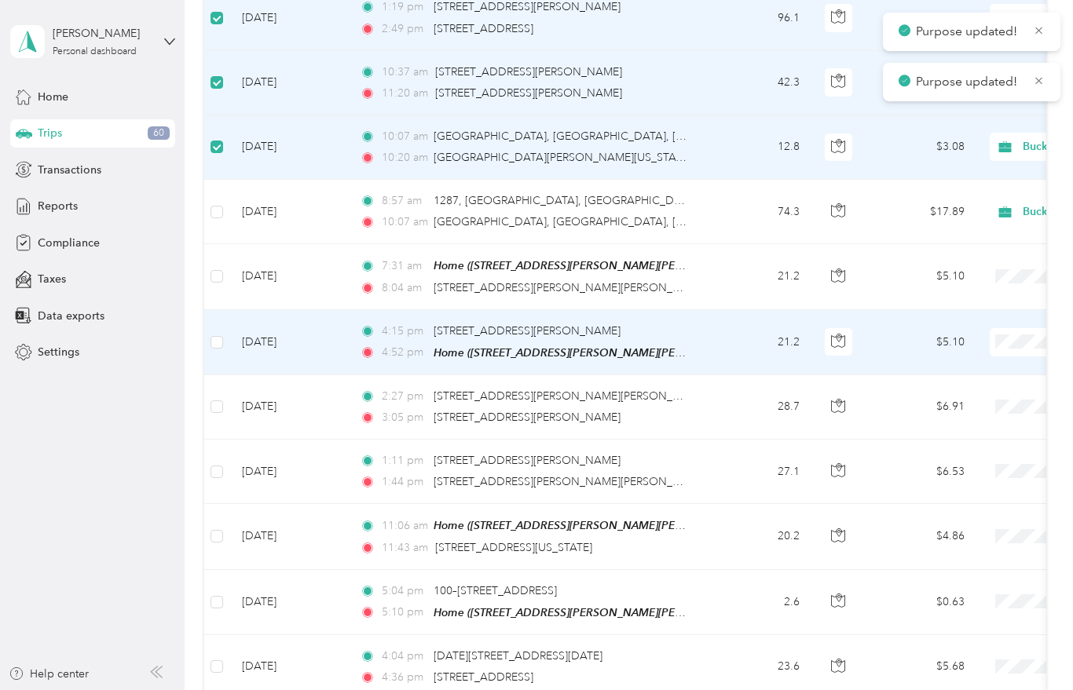
scroll to position [863, 0]
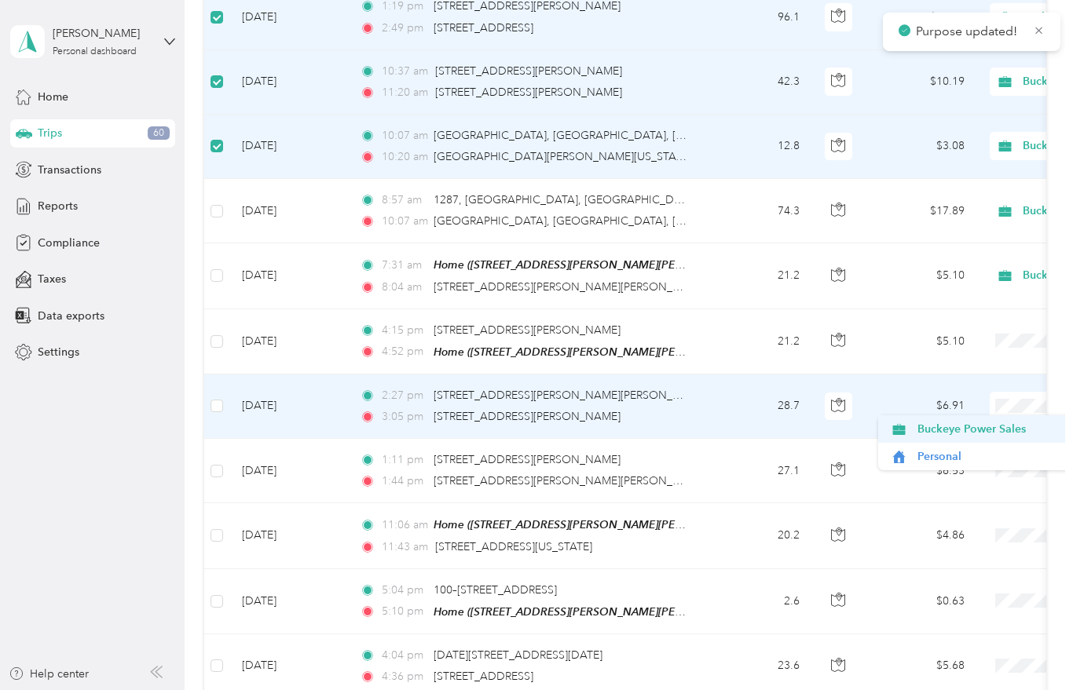
click at [983, 421] on span "Buckeye Power Sales" at bounding box center [989, 429] width 145 height 16
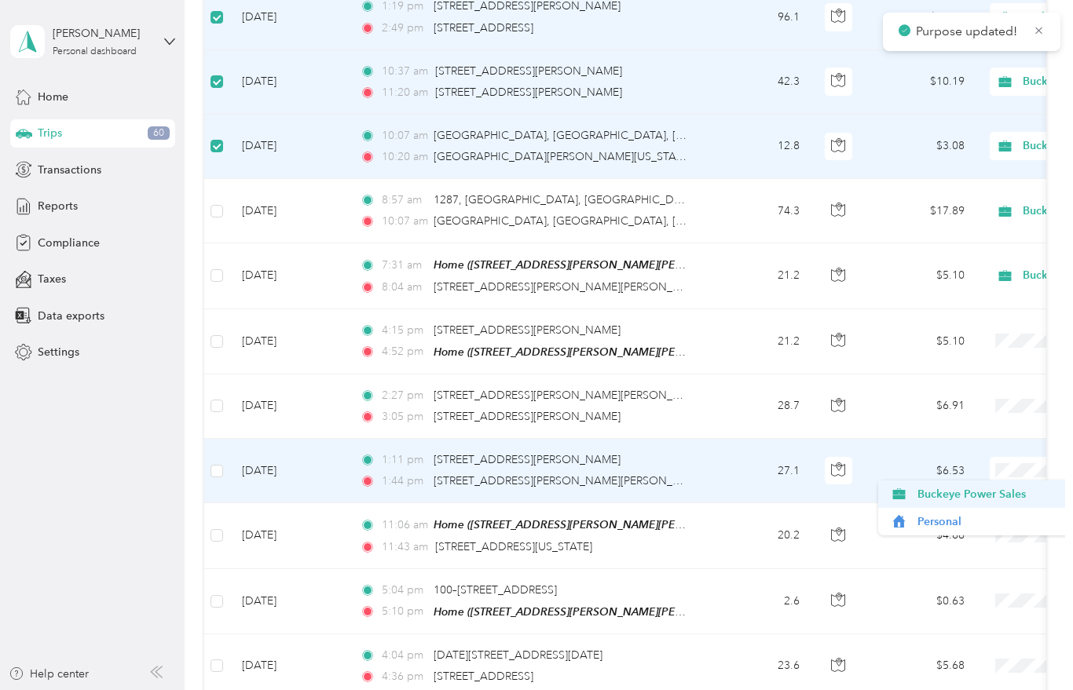
click at [1003, 486] on span "Buckeye Power Sales" at bounding box center [989, 494] width 145 height 16
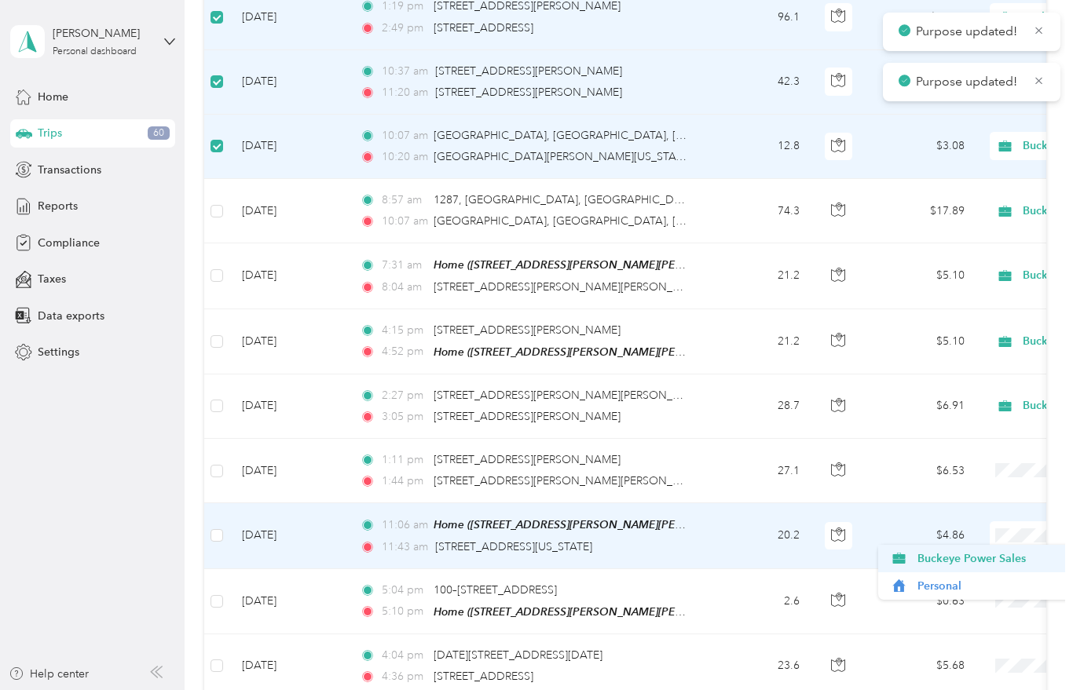
click at [981, 551] on span "Buckeye Power Sales" at bounding box center [989, 559] width 145 height 16
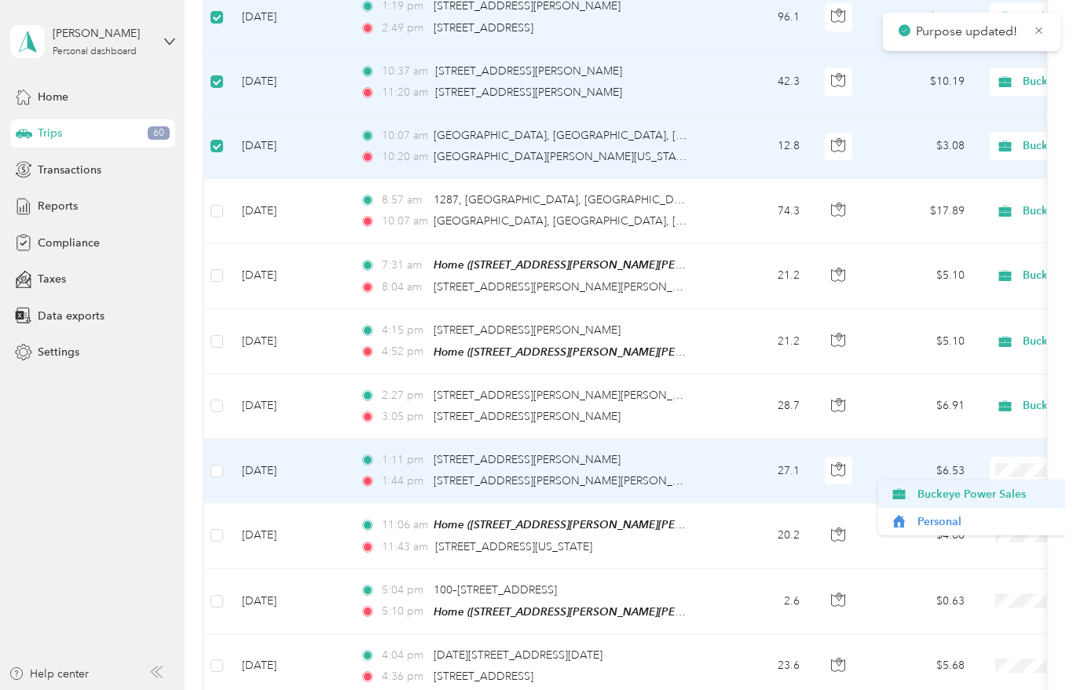
click at [1000, 486] on span "Buckeye Power Sales" at bounding box center [989, 494] width 145 height 16
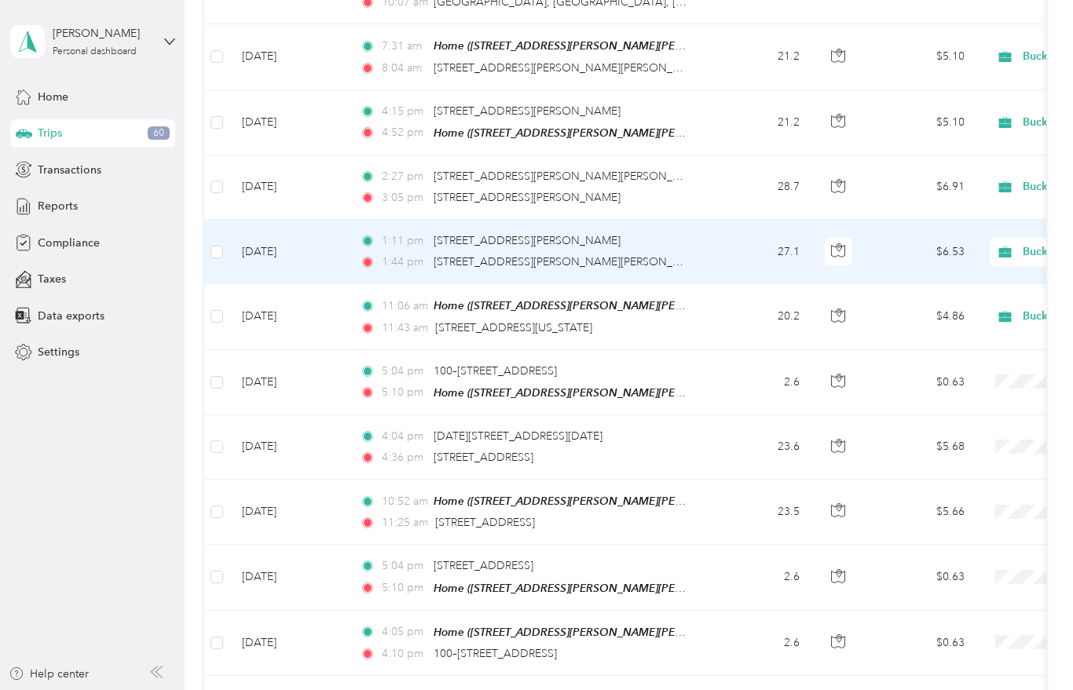
scroll to position [1083, 0]
